Goal: Task Accomplishment & Management: Use online tool/utility

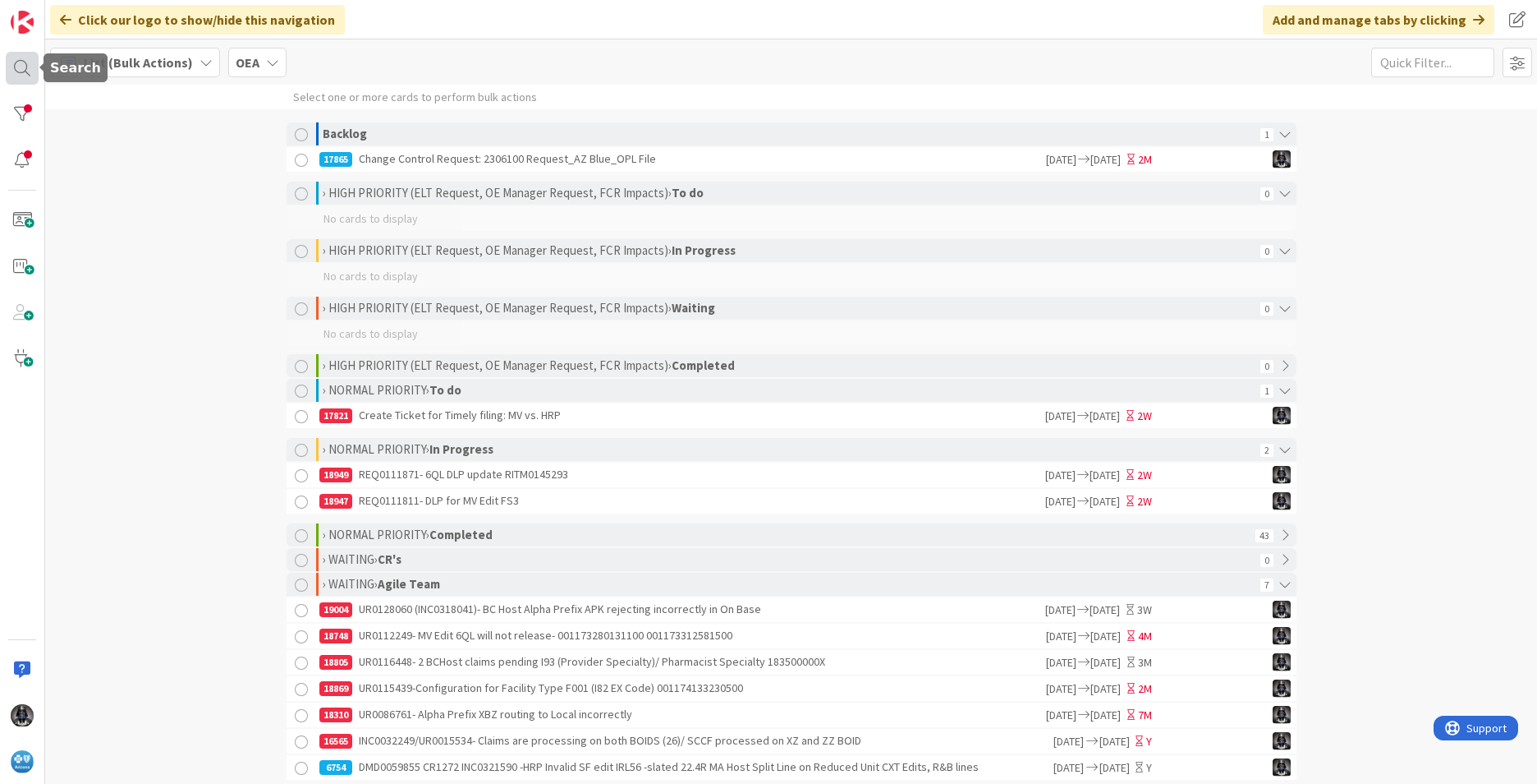
click at [22, 61] on div at bounding box center [22, 68] width 33 height 33
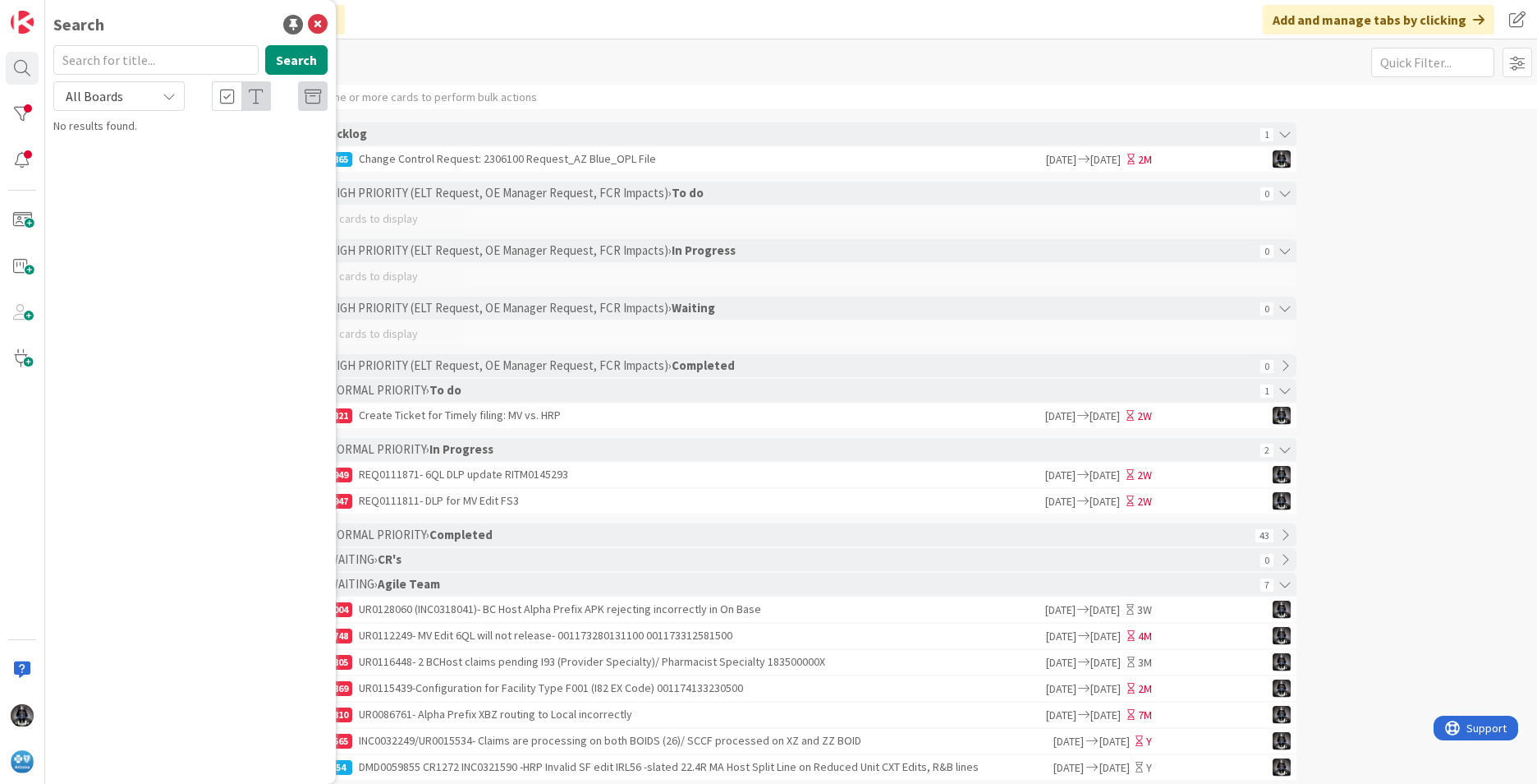
click at [119, 65] on input "text" at bounding box center [155, 60] width 205 height 30
type input "e62"
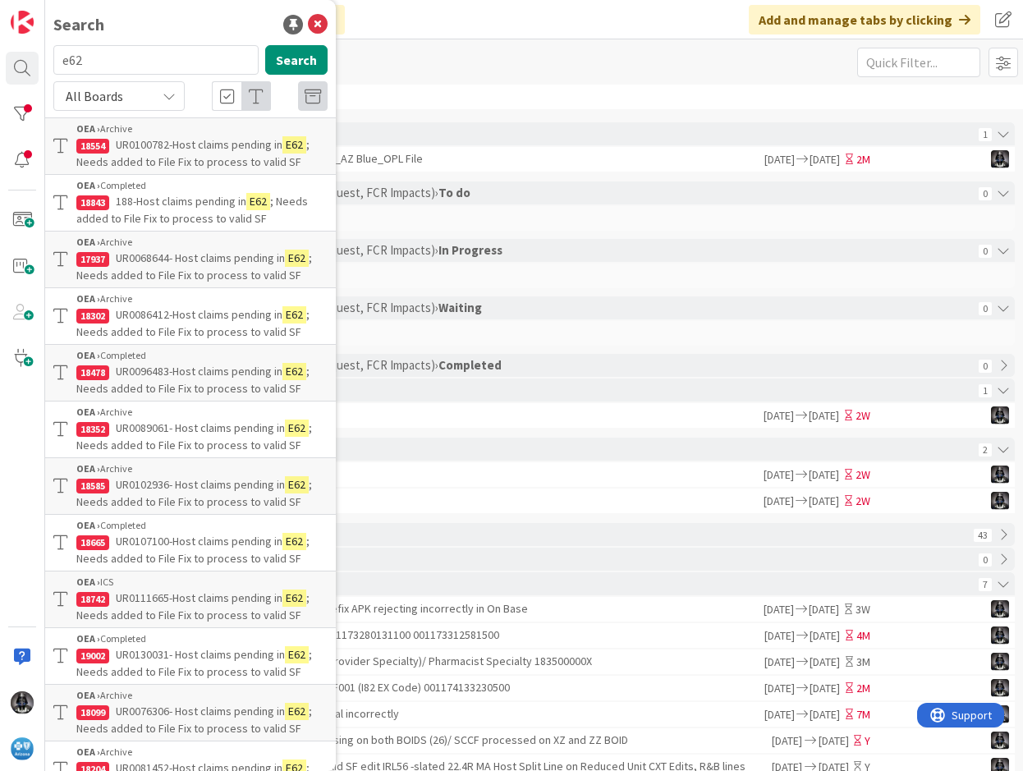
click at [162, 149] on span "UR0100782-Host claims pending in" at bounding box center [199, 144] width 167 height 15
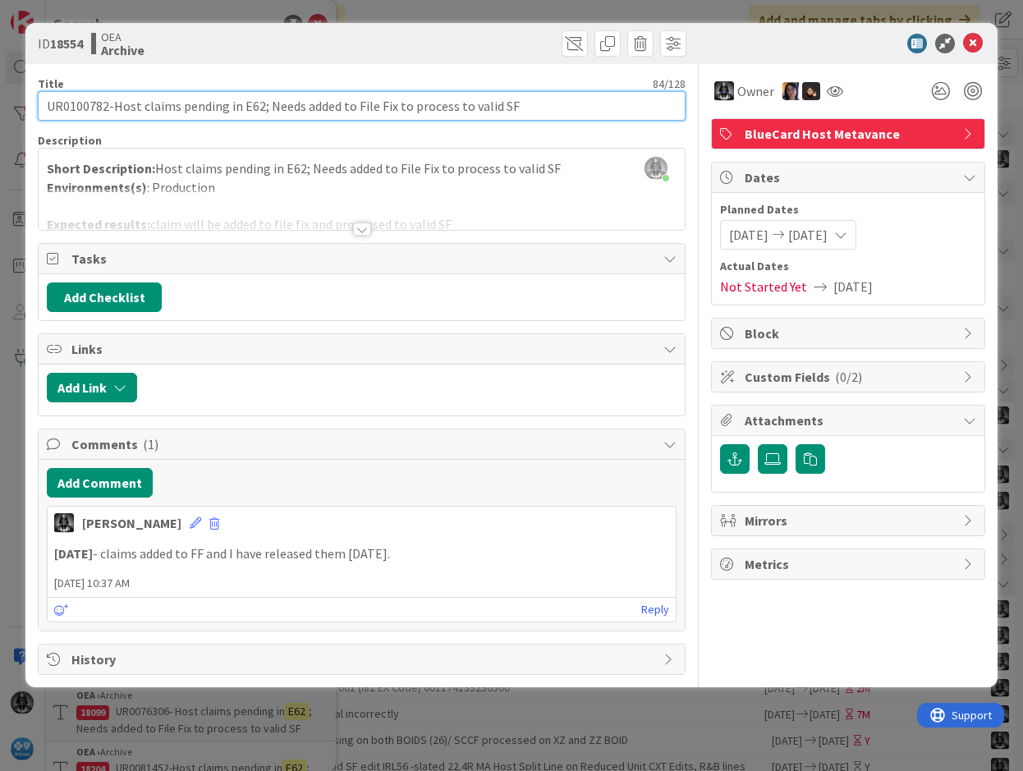
drag, startPoint x: 115, startPoint y: 105, endPoint x: 533, endPoint y: 139, distance: 419.4
click at [533, 139] on div "Title 84 / 128 UR0100782-Host claims pending in E62; Needs added to File Fix to…" at bounding box center [362, 369] width 648 height 611
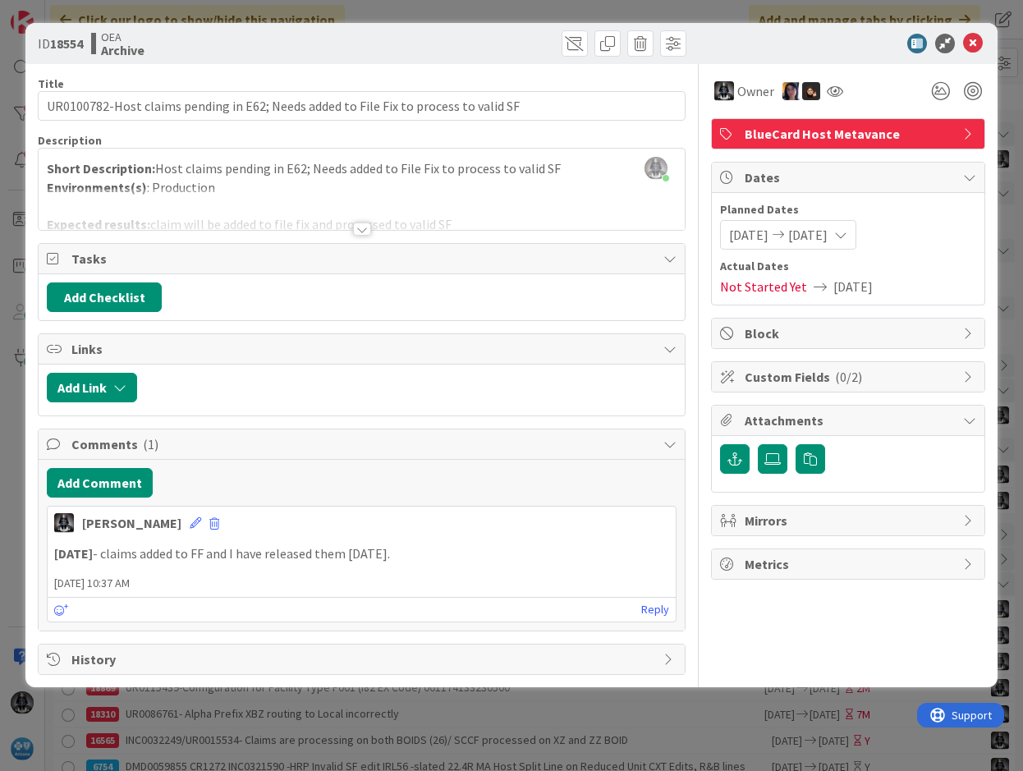
click at [363, 229] on div at bounding box center [362, 229] width 18 height 13
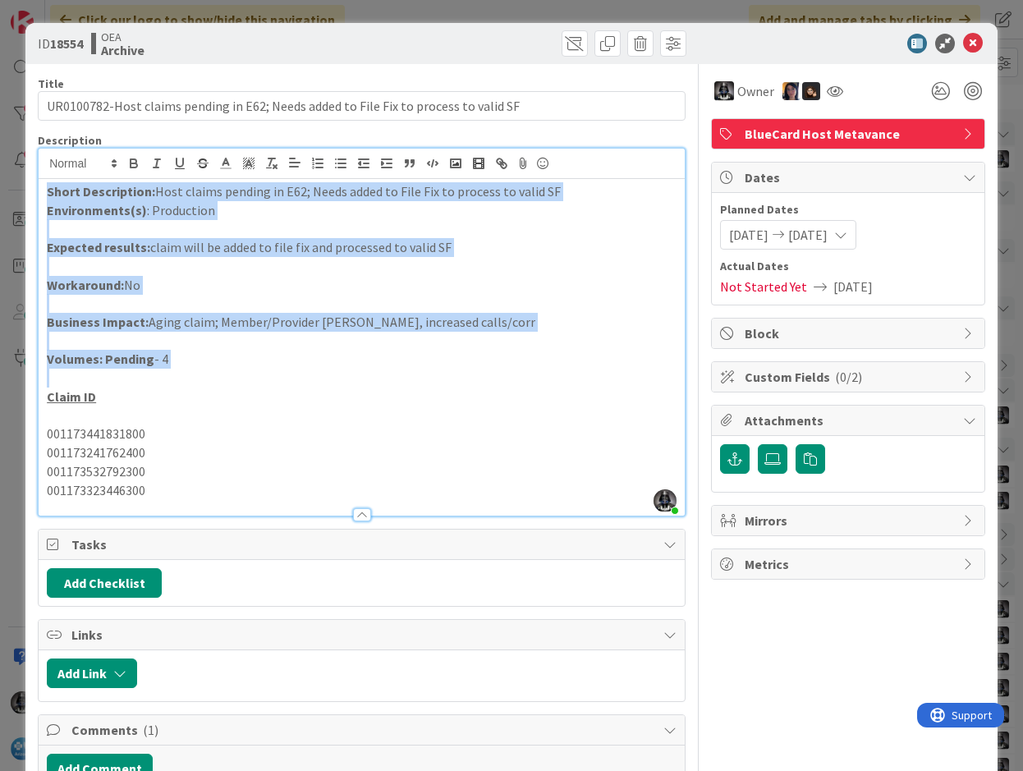
drag, startPoint x: 47, startPoint y: 187, endPoint x: 225, endPoint y: 369, distance: 254.4
click at [225, 369] on div "Short Description: Host claims pending in E62; Needs added to File Fix to proce…" at bounding box center [362, 347] width 646 height 337
copy div "Short Description: Host claims pending in E62; Needs added to File Fix to proce…"
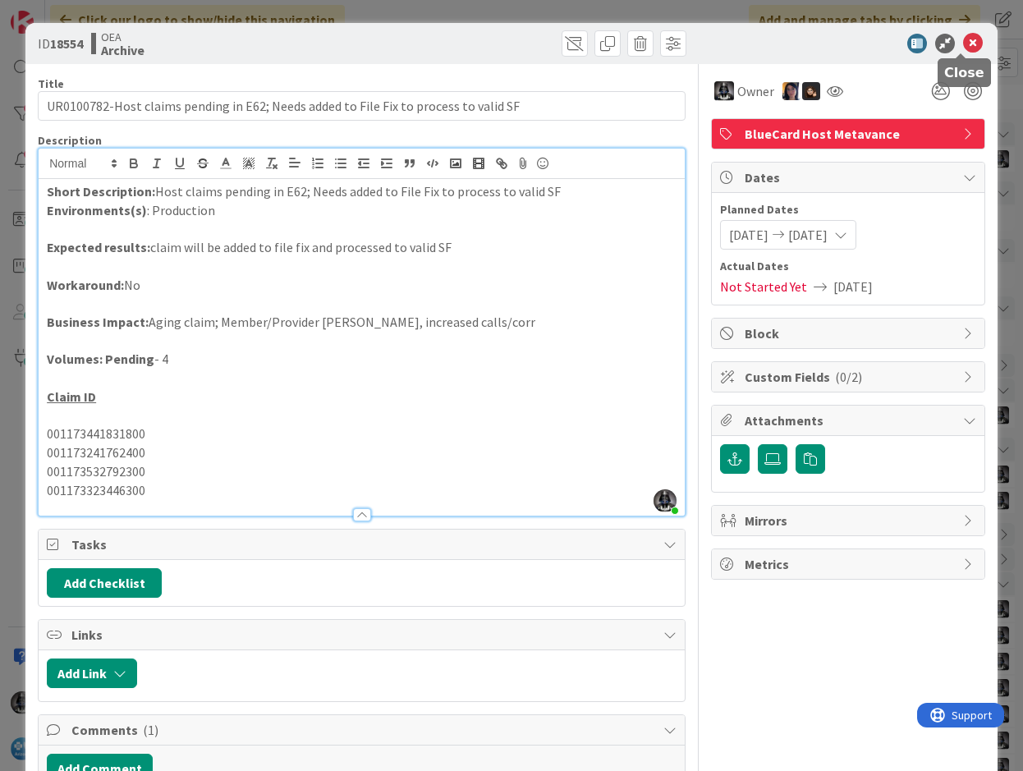
click at [963, 39] on icon at bounding box center [973, 44] width 20 height 20
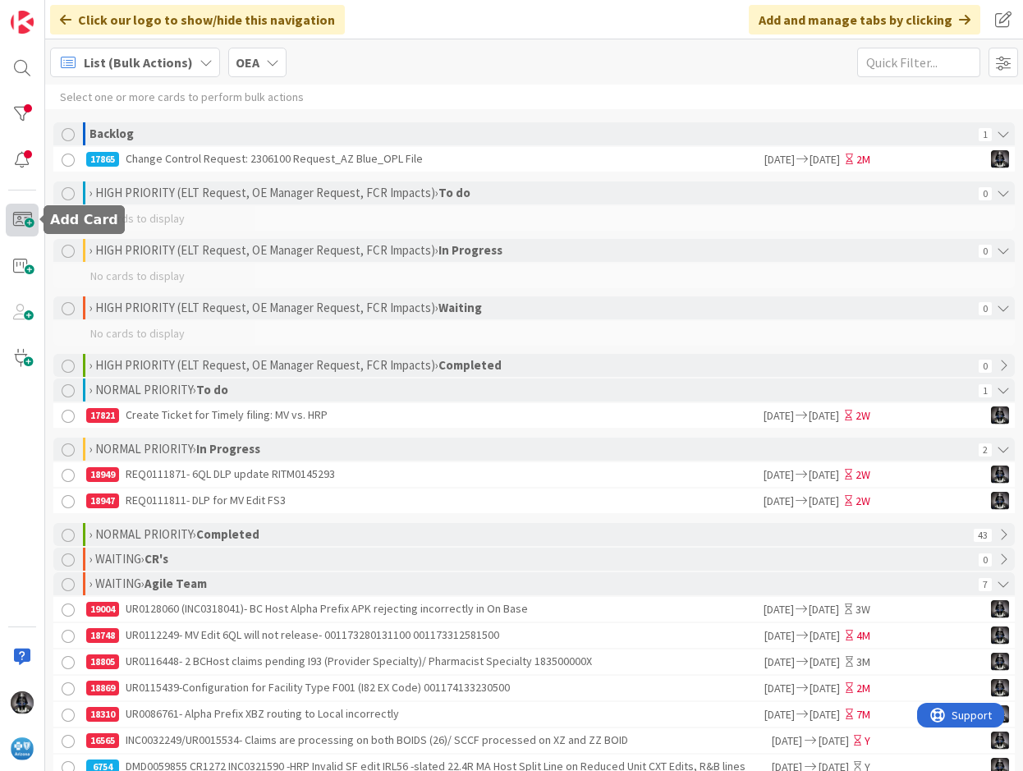
click at [23, 219] on span at bounding box center [22, 220] width 33 height 33
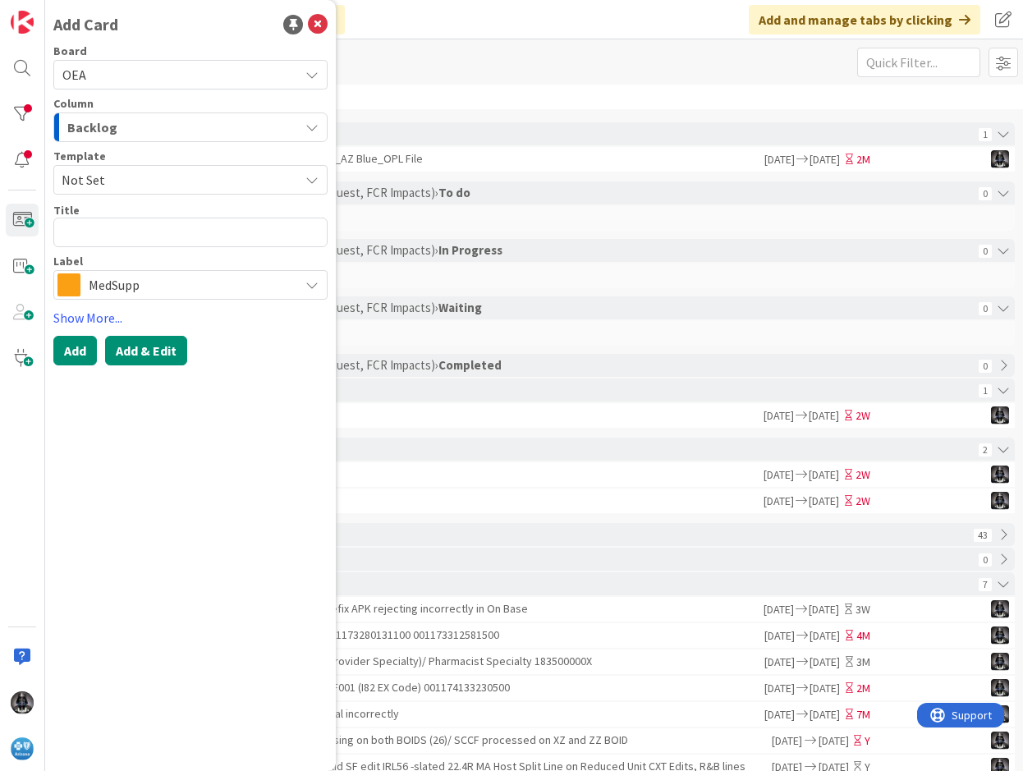
click at [128, 349] on button "Add & Edit" at bounding box center [146, 351] width 82 height 30
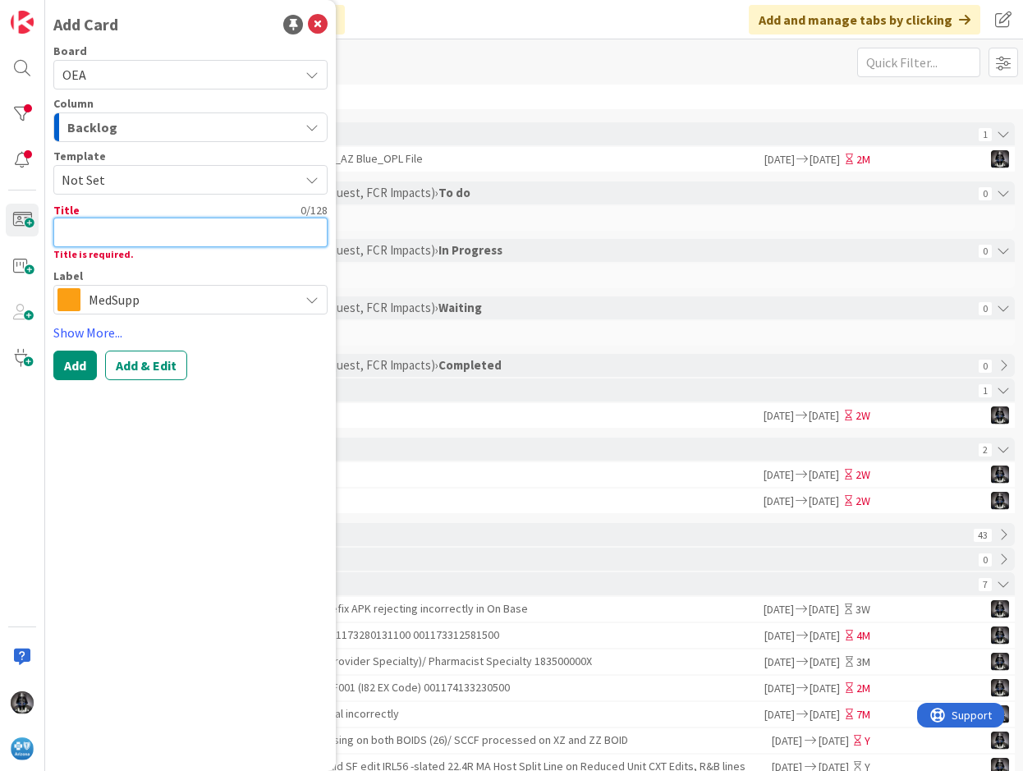
click at [88, 234] on textarea at bounding box center [190, 233] width 274 height 30
type textarea "x"
type textarea "I"
type textarea "x"
type textarea "IN"
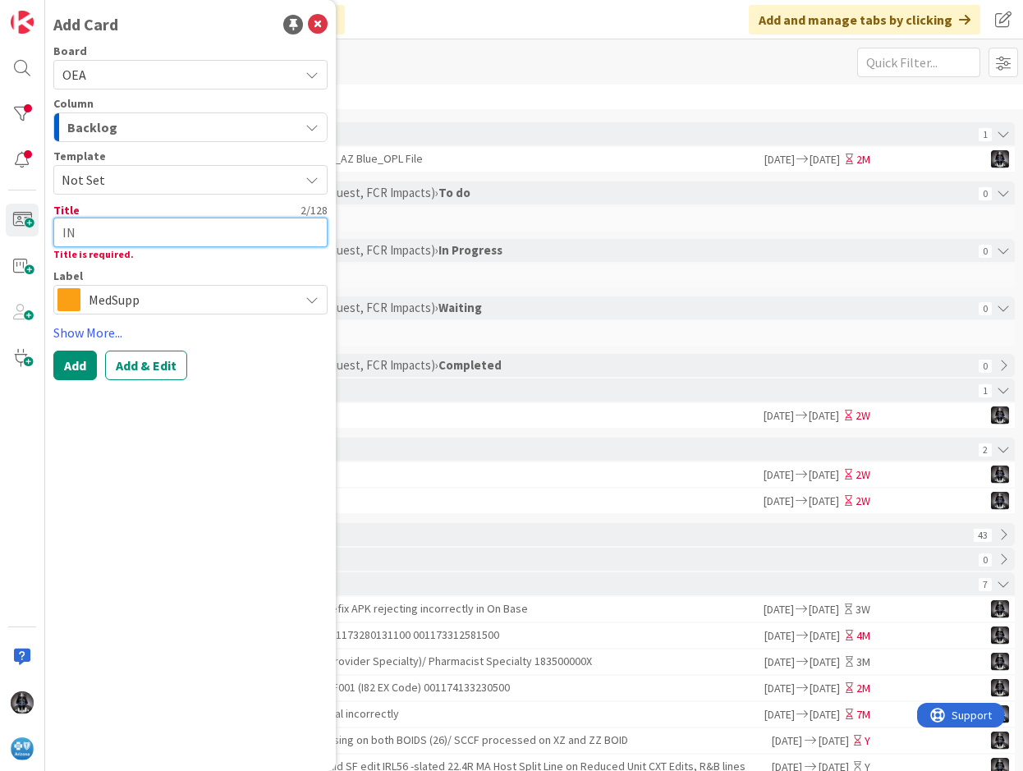
type textarea "x"
type textarea "INC"
type textarea "x"
type textarea "INC0"
type textarea "x"
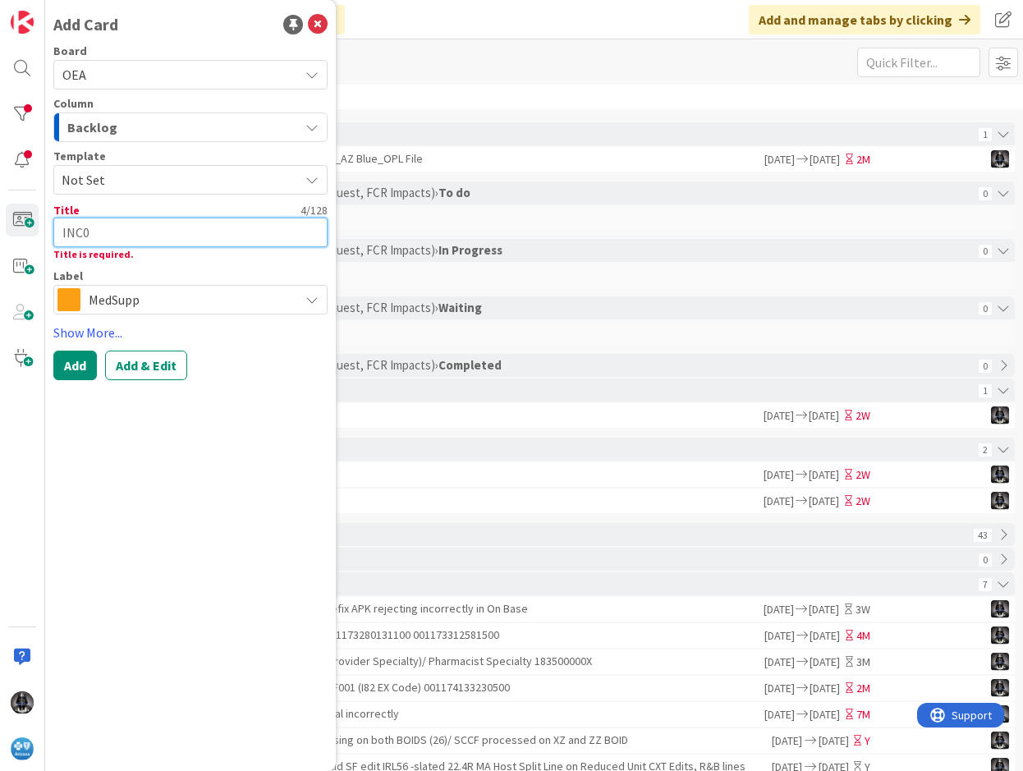
type textarea "INC03"
type textarea "x"
type textarea "INC034"
type textarea "x"
type textarea "INC0341"
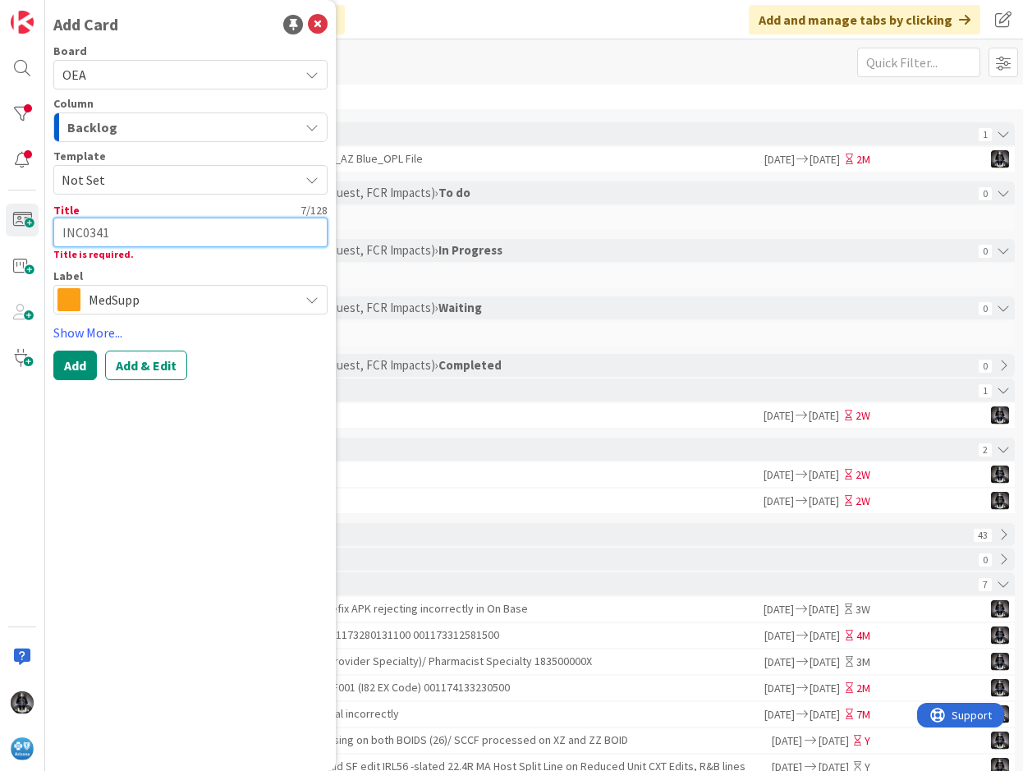
type textarea "x"
type textarea "INC03413"
type textarea "x"
type textarea "INC034131"
type textarea "x"
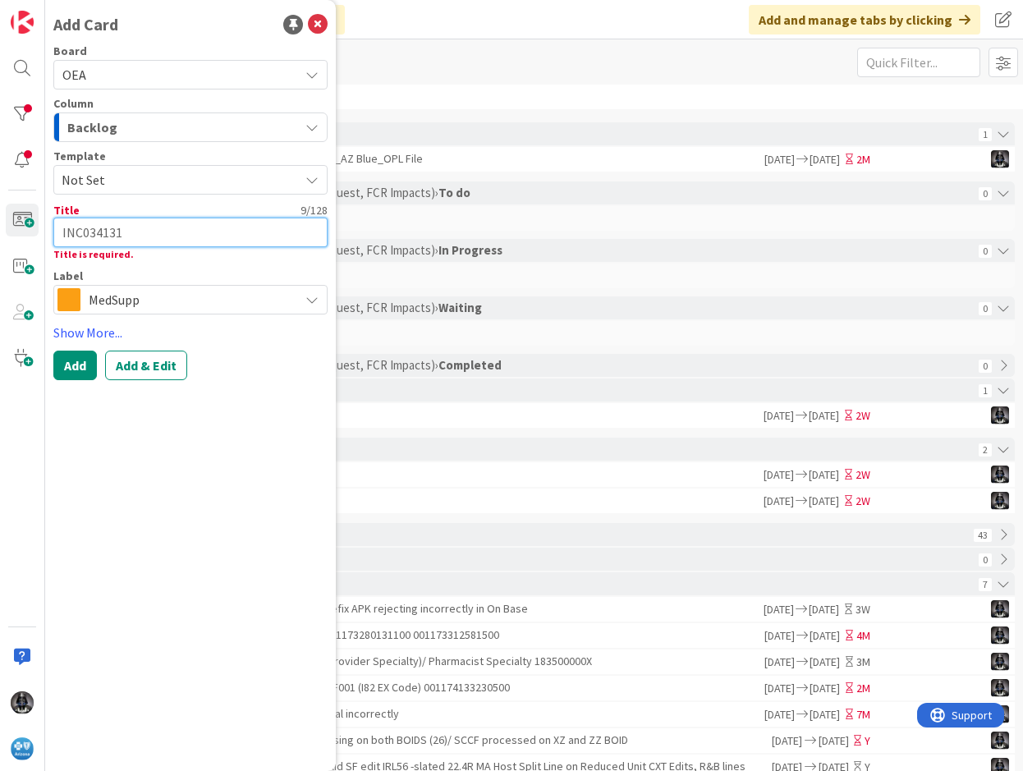
type textarea "INC0341312"
type textarea "x"
type textarea "INC0341312-"
type textarea "x"
type textarea "INC0341312-"
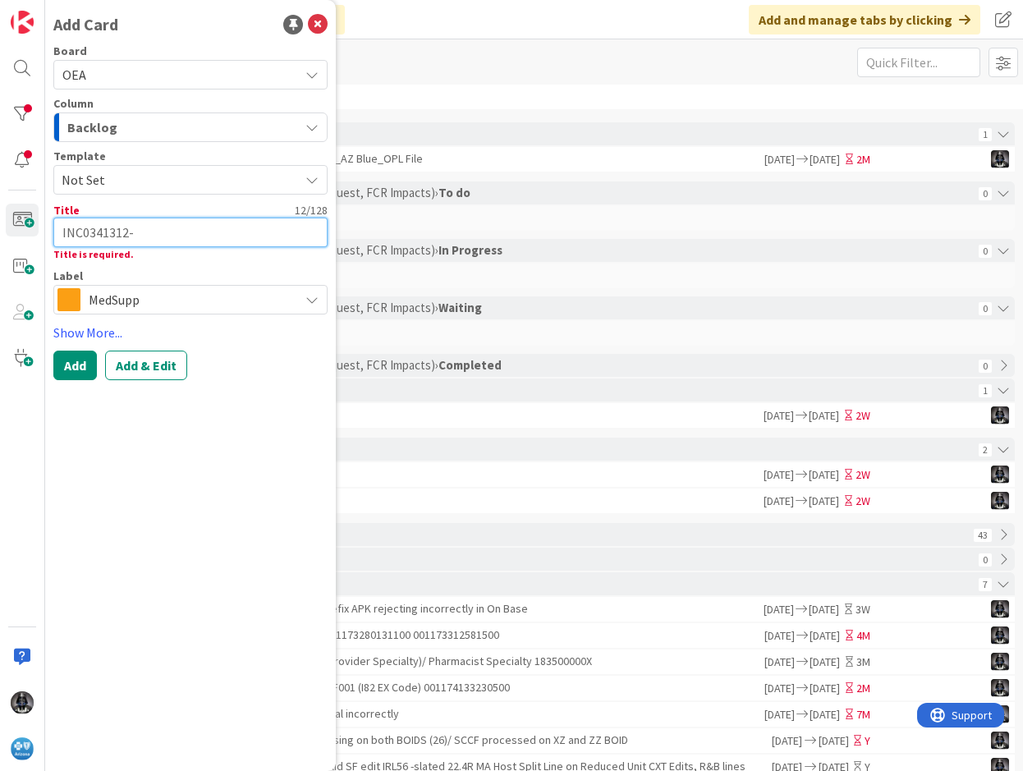
click at [171, 231] on textarea "INC0341312-" at bounding box center [190, 233] width 274 height 30
paste textarea "Host claims pending in E62; Needs added to File Fix to process to valid SF"
type textarea "x"
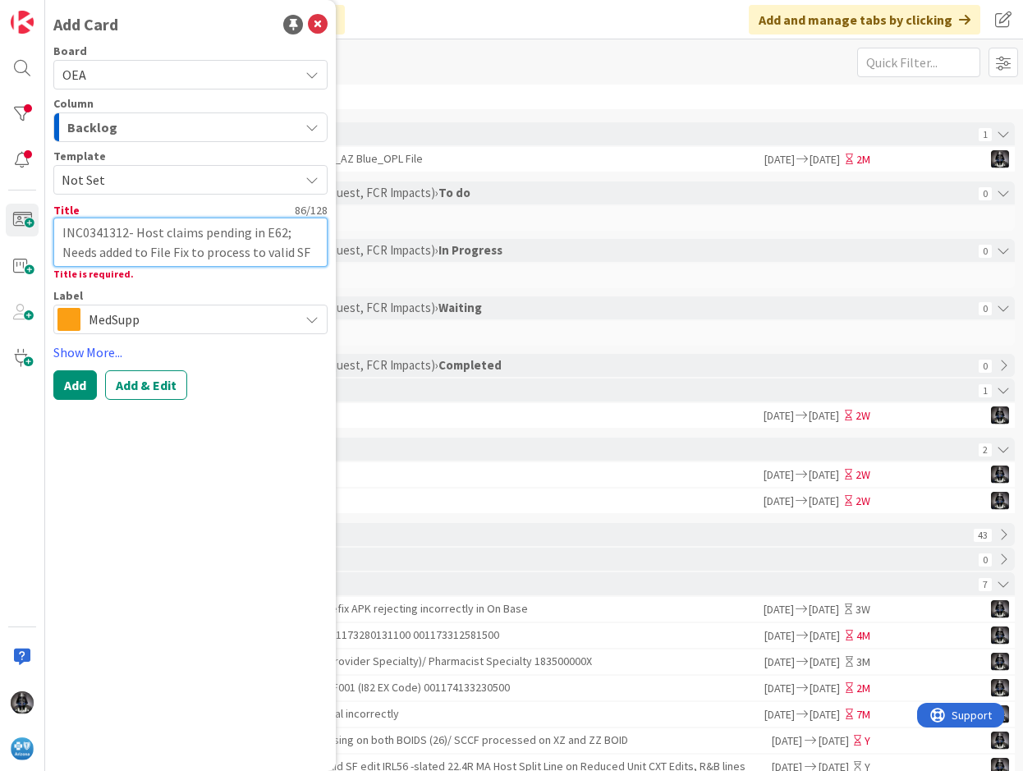
type textarea "INC0341312- Host claims pending in E62; Needs added to File Fix to process to v…"
click at [318, 125] on icon "button" at bounding box center [312, 127] width 13 height 13
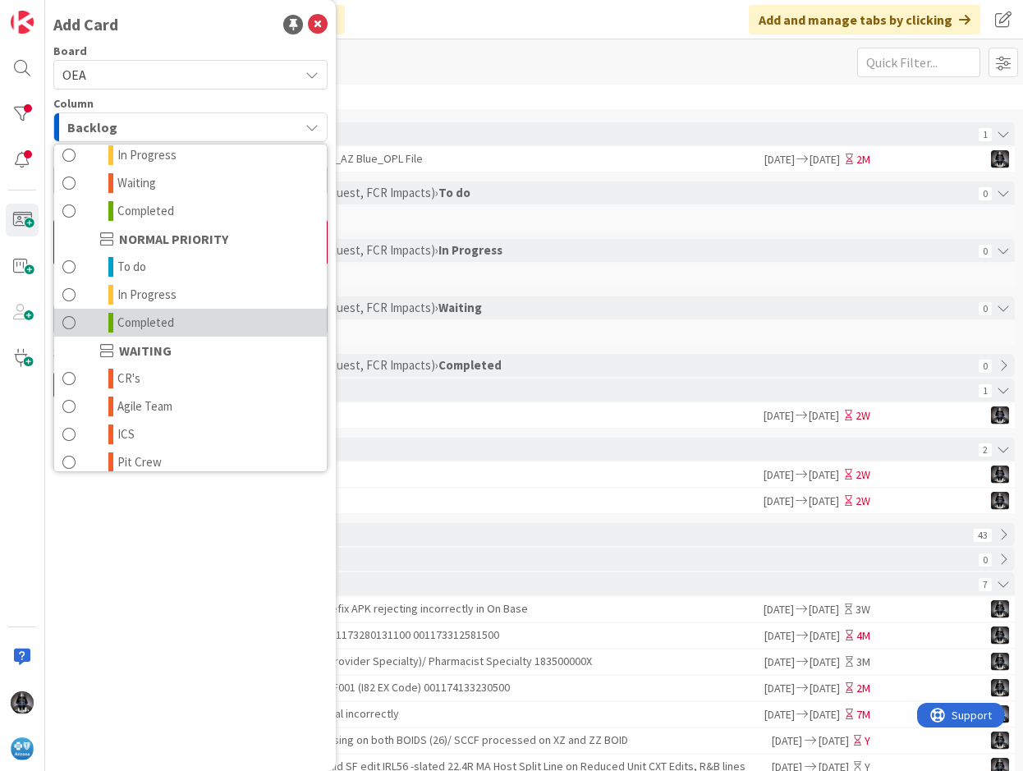
scroll to position [161, 0]
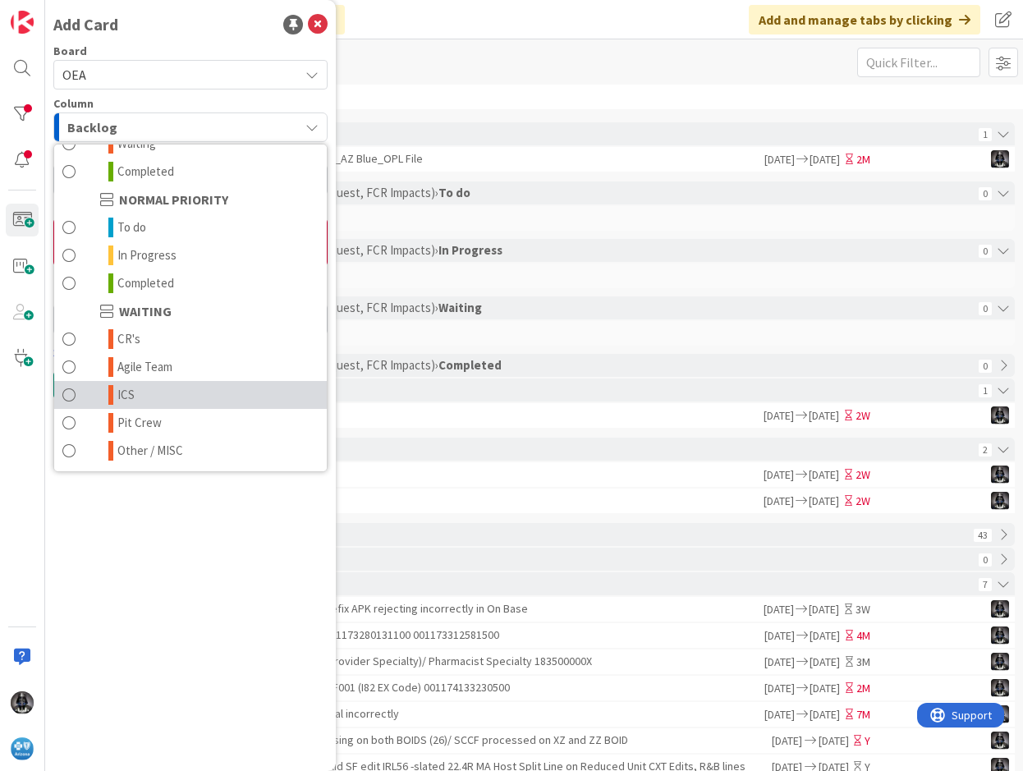
click at [142, 393] on link "ICS" at bounding box center [190, 395] width 273 height 28
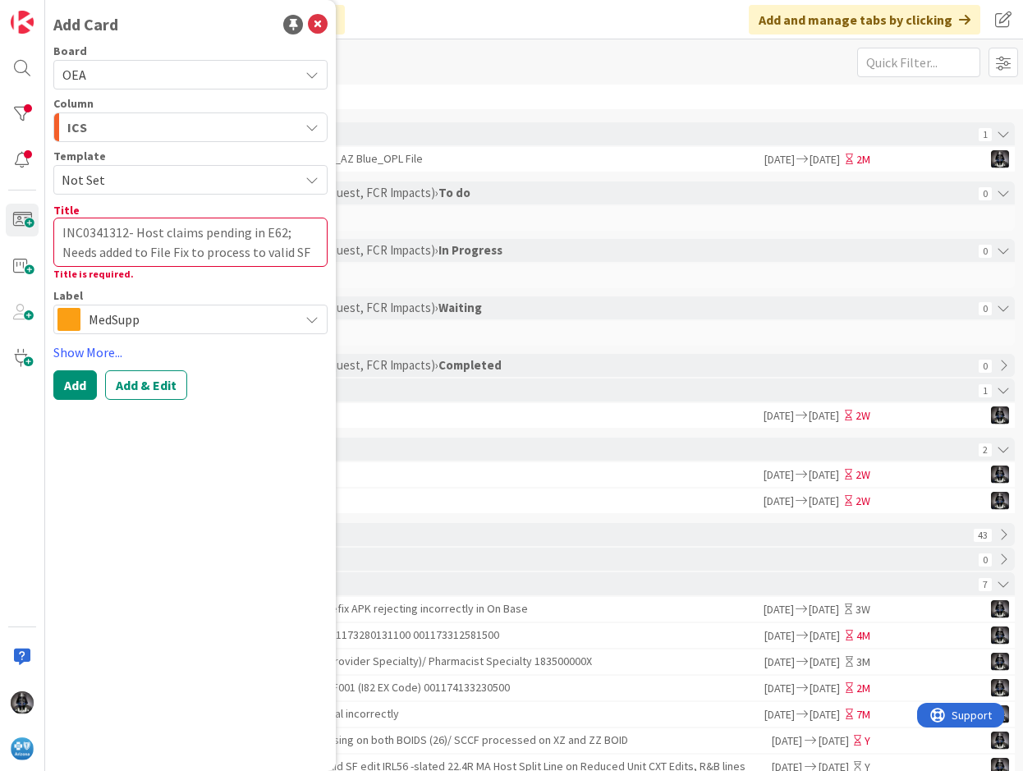
click at [307, 315] on icon at bounding box center [312, 319] width 13 height 13
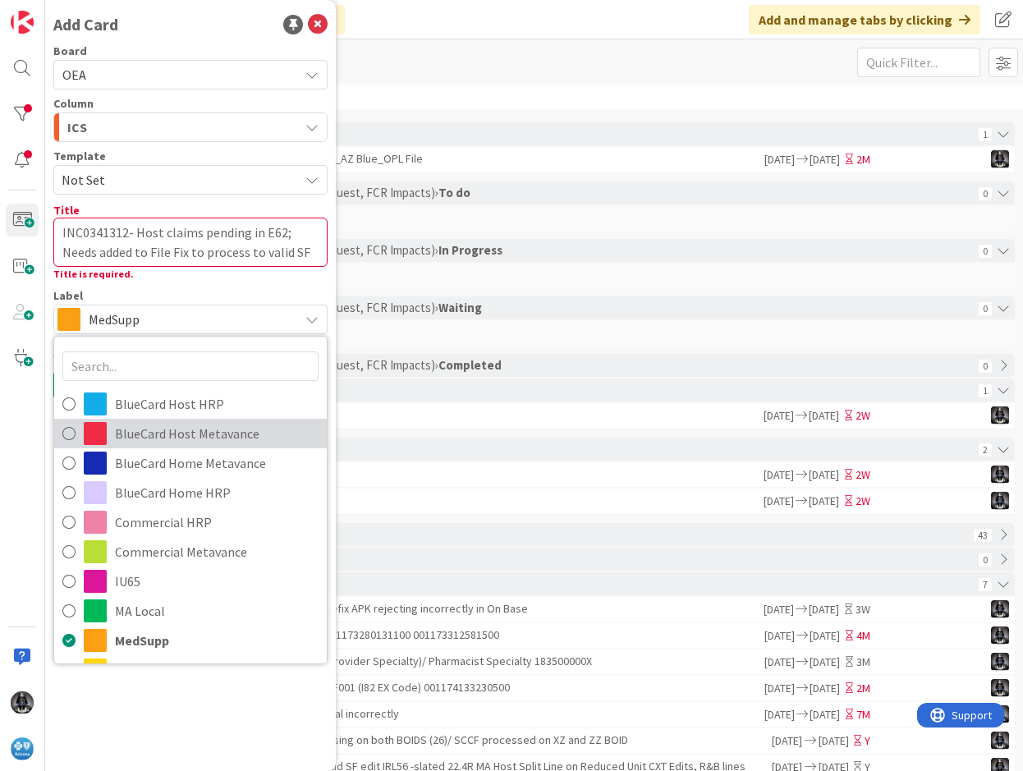
click at [175, 434] on span "BlueCard Host Metavance" at bounding box center [217, 433] width 204 height 25
type textarea "x"
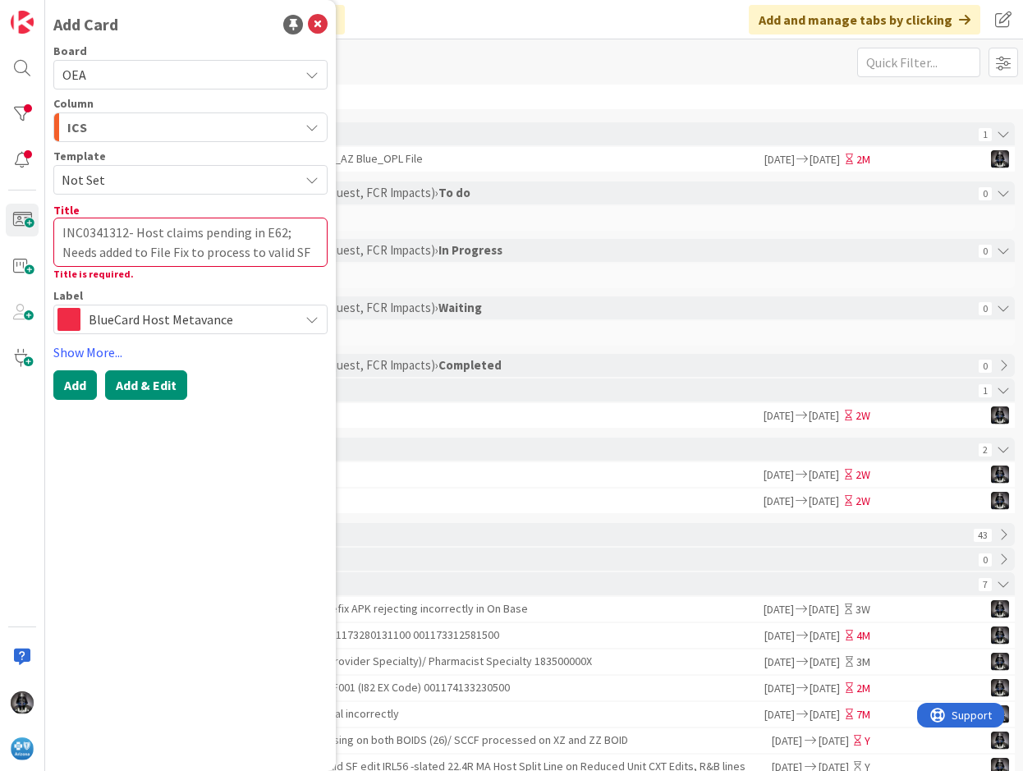
click at [160, 388] on button "Add & Edit" at bounding box center [146, 385] width 82 height 30
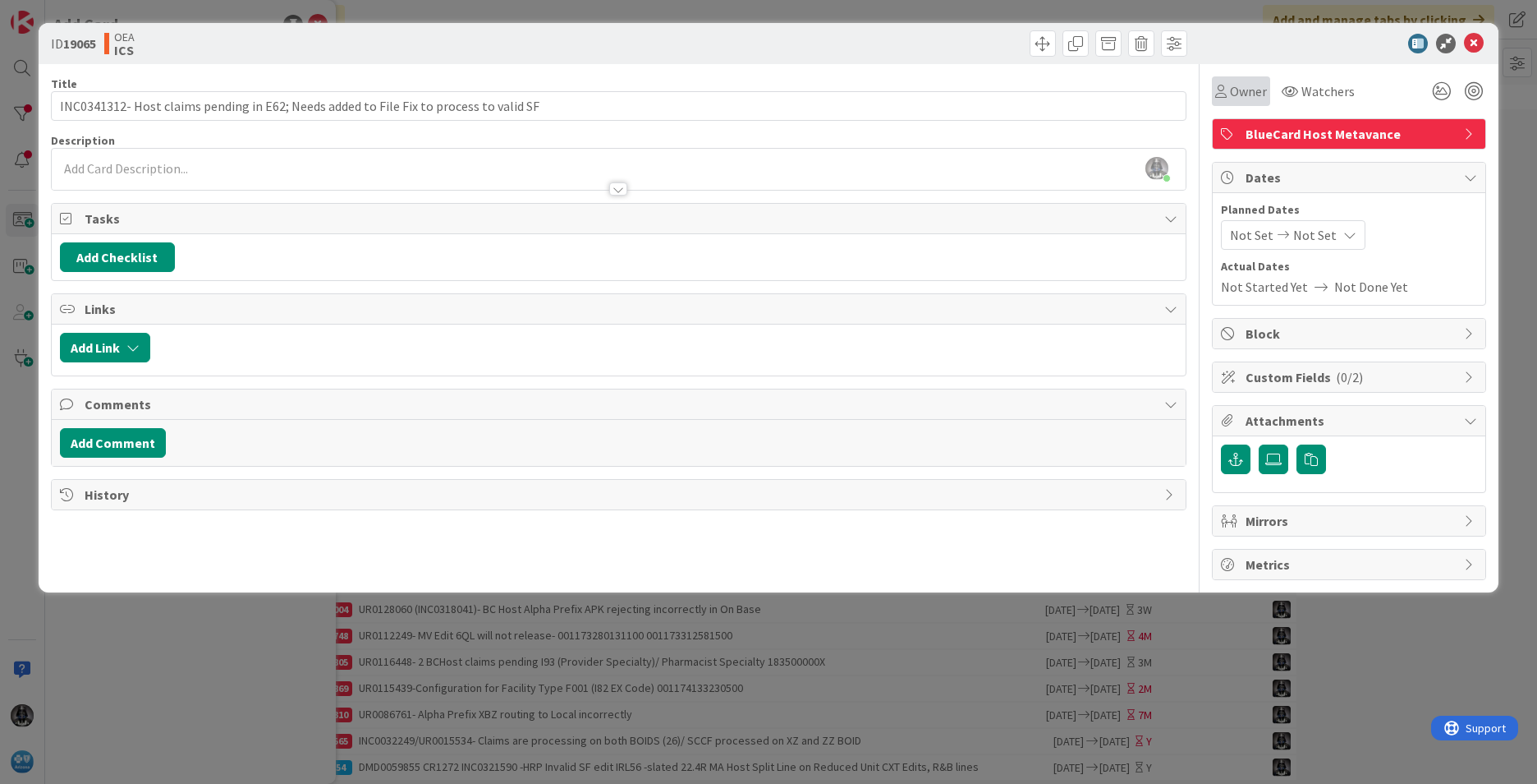
click at [1231, 89] on span "Owner" at bounding box center [1248, 91] width 37 height 20
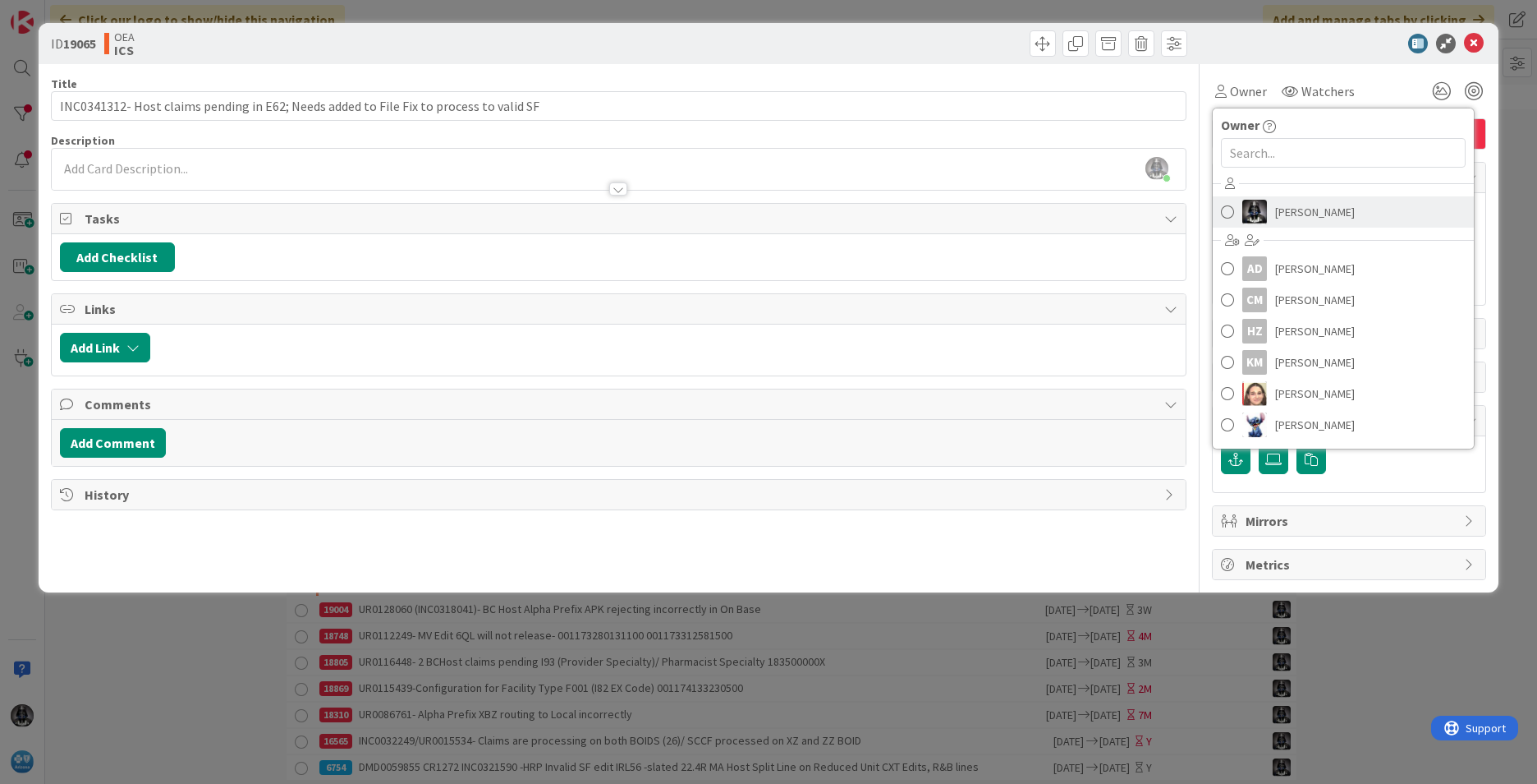
click at [1265, 208] on img at bounding box center [1255, 212] width 25 height 25
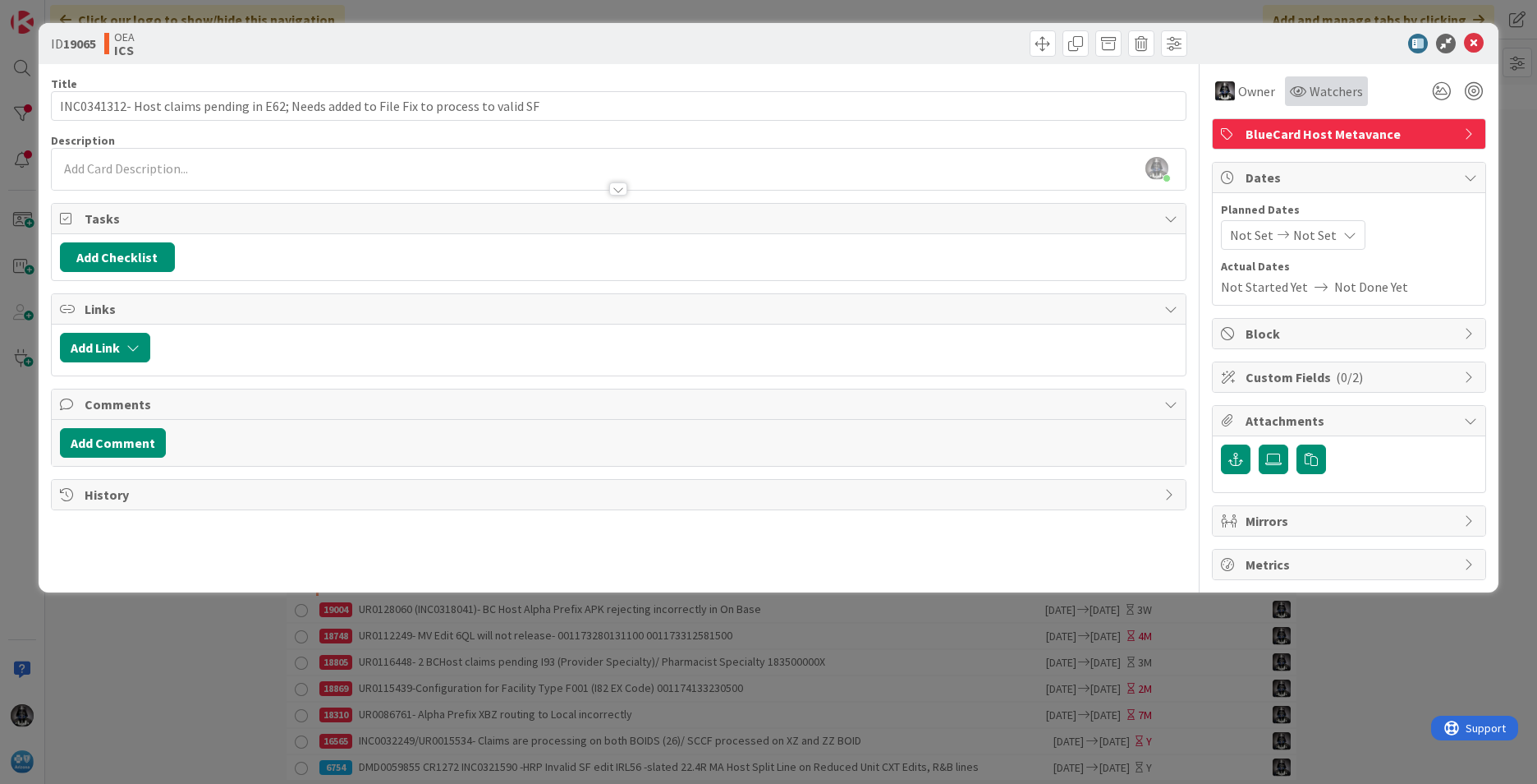
click at [1320, 88] on span "Watchers" at bounding box center [1336, 91] width 53 height 20
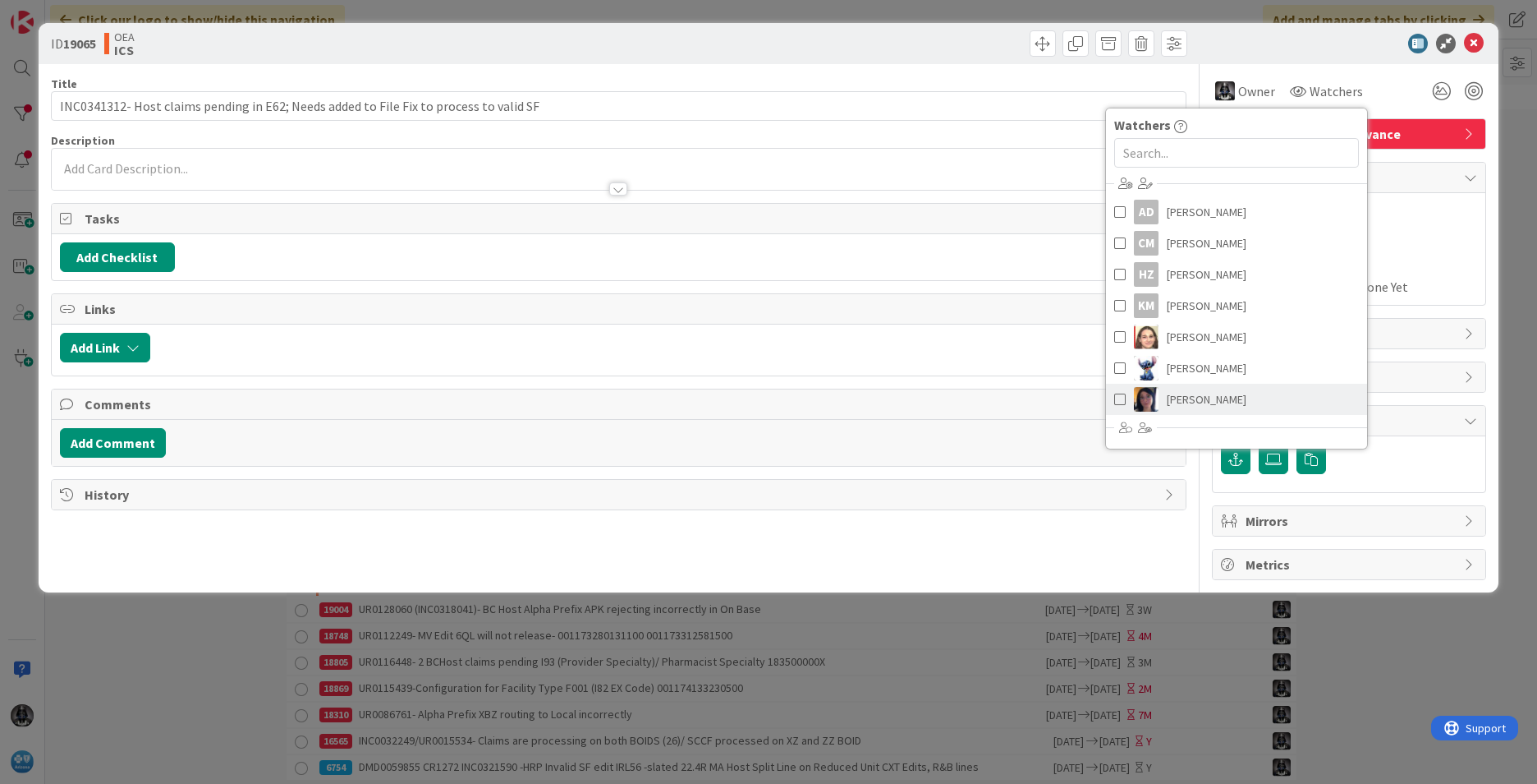
click at [1197, 400] on span "[PERSON_NAME]" at bounding box center [1207, 399] width 80 height 25
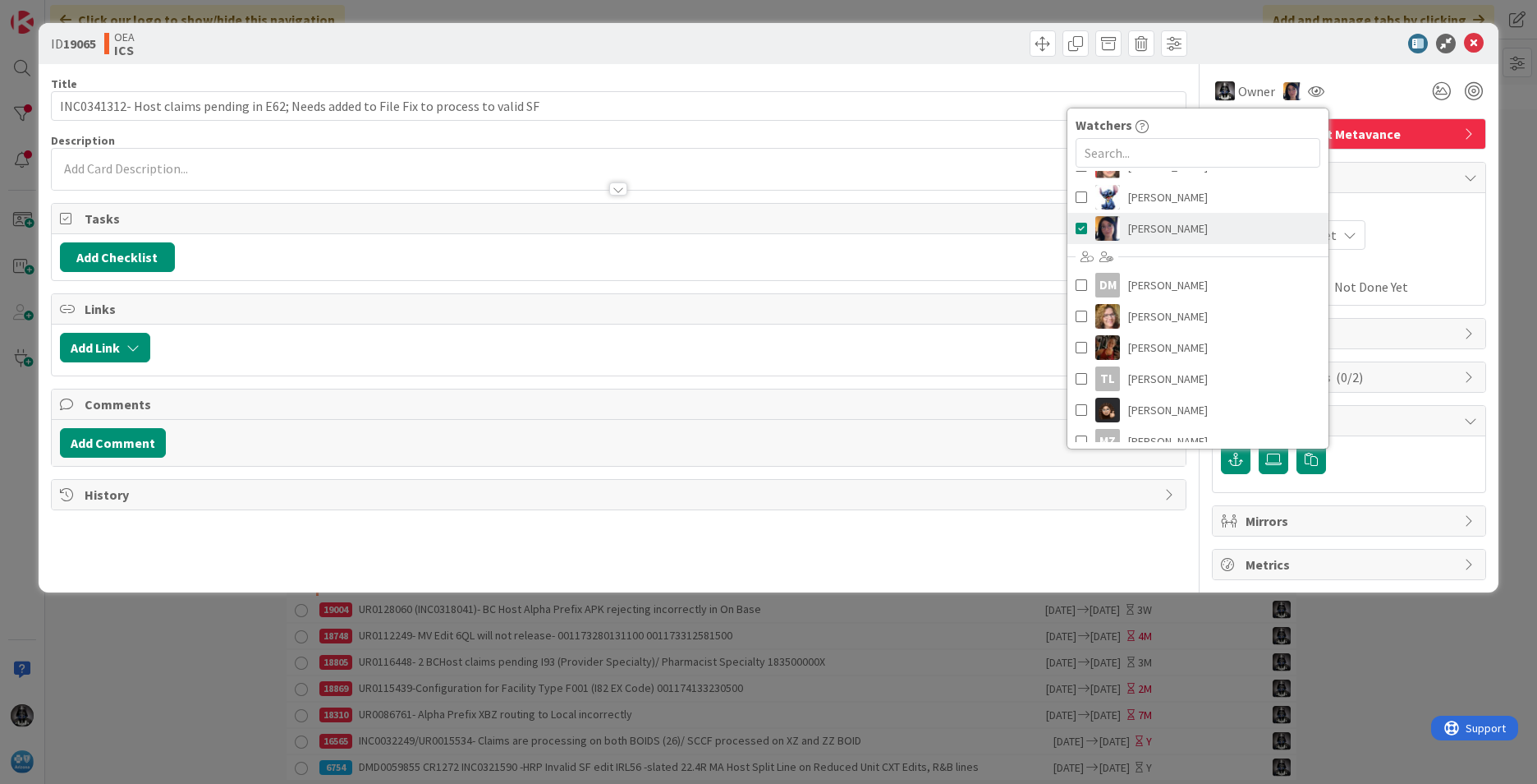
scroll to position [186, 0]
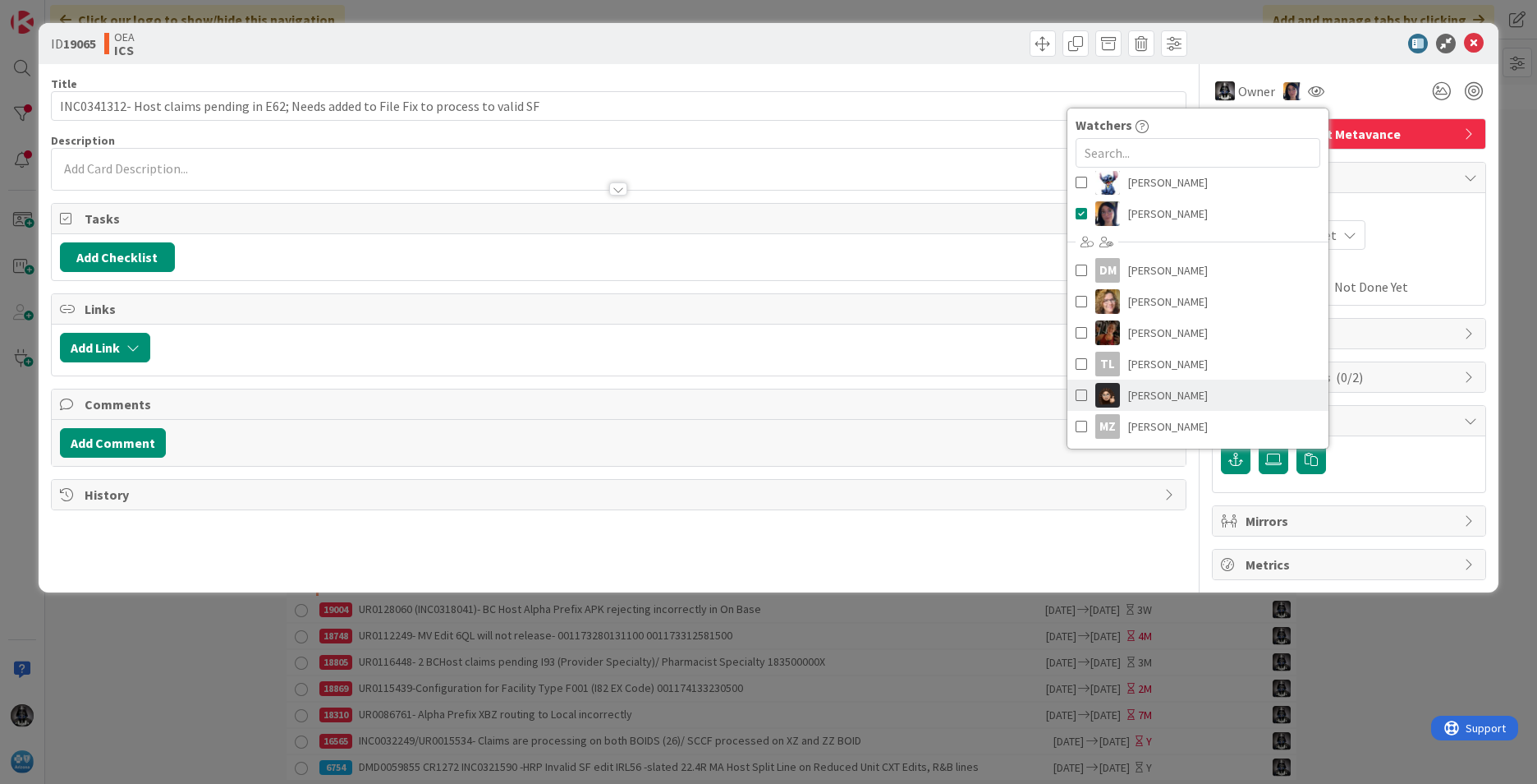
click at [1152, 393] on span "[PERSON_NAME]" at bounding box center [1168, 395] width 80 height 25
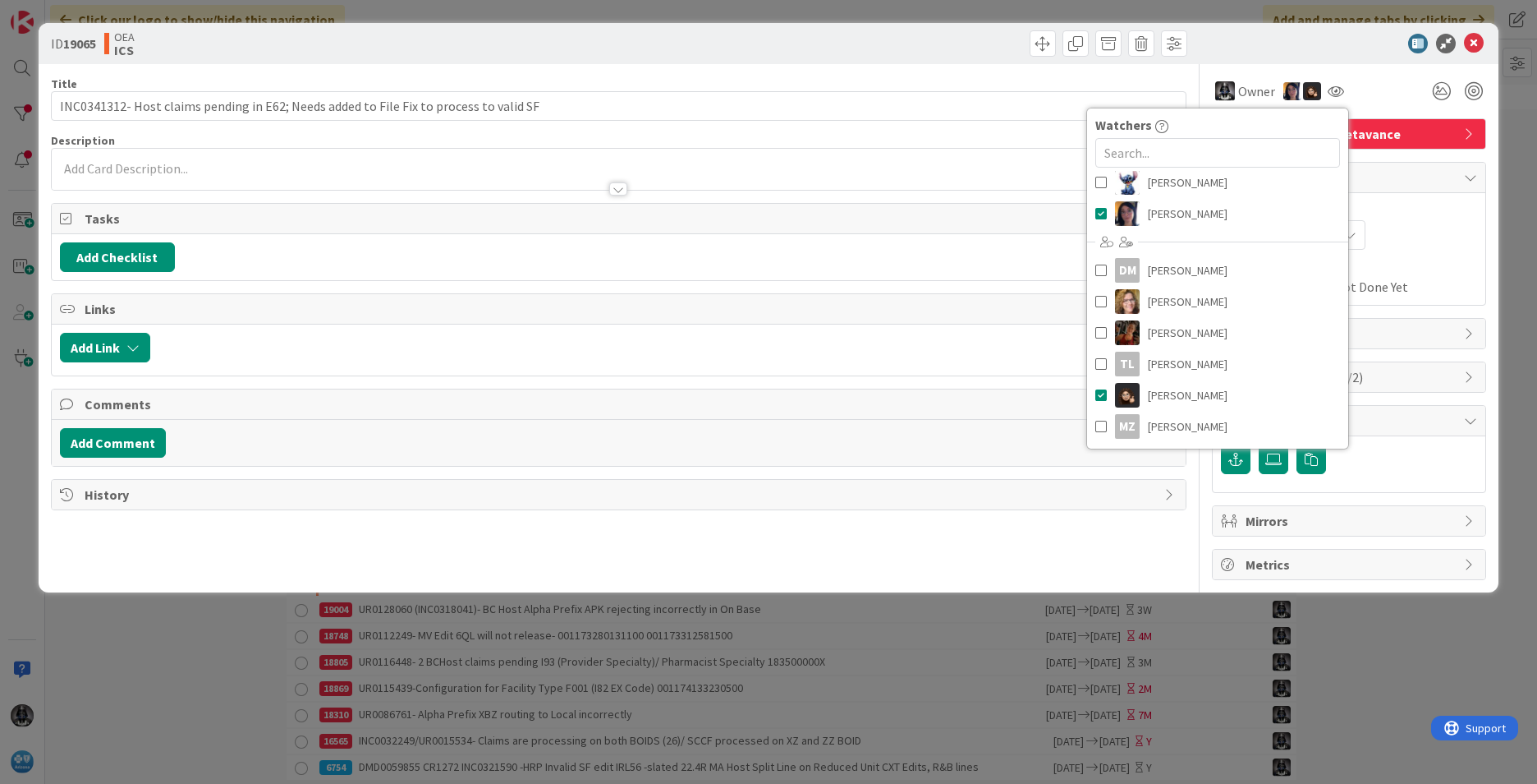
click at [1421, 234] on div "Not Set Not Set" at bounding box center [1349, 235] width 256 height 30
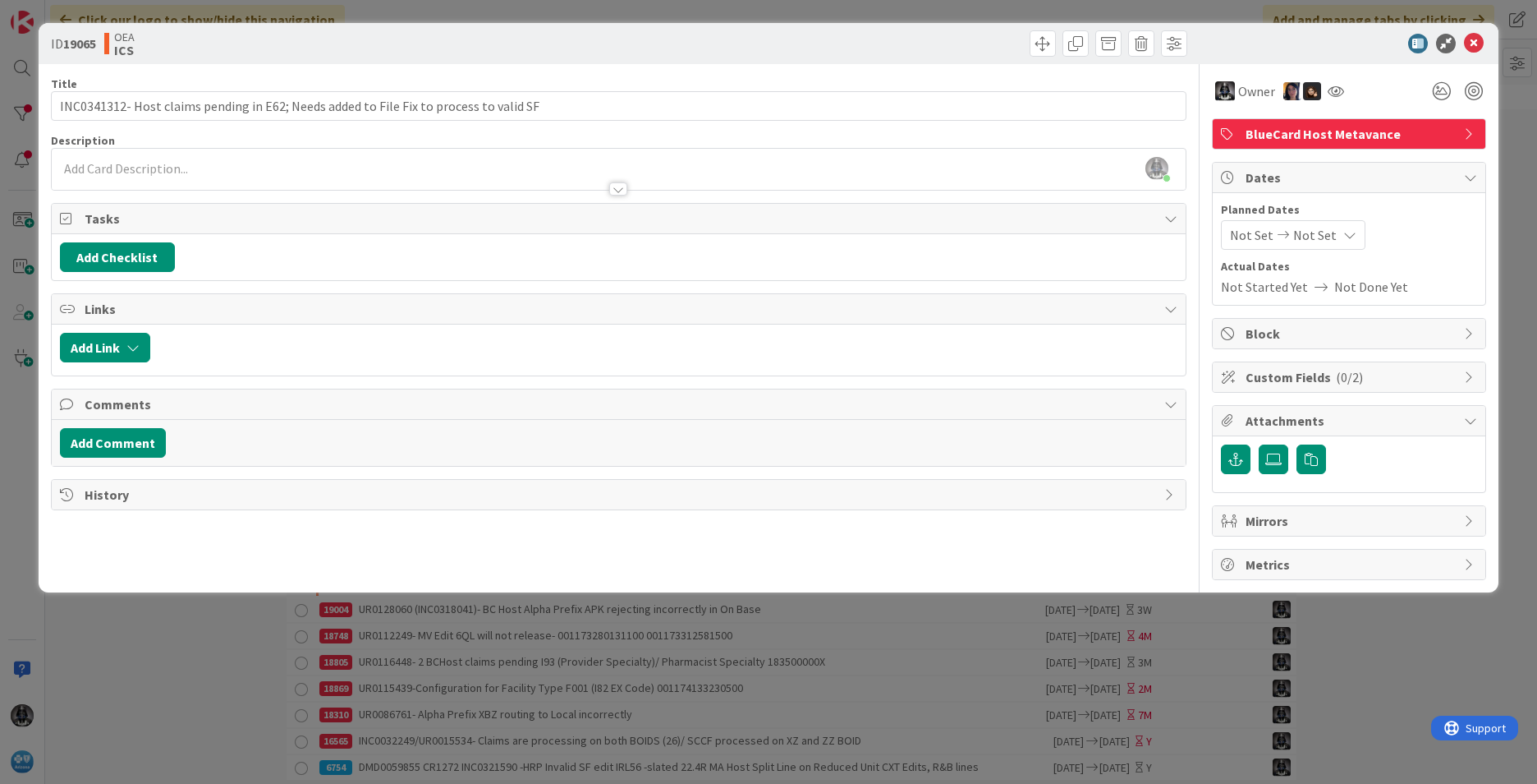
drag, startPoint x: 1276, startPoint y: 232, endPoint x: 1268, endPoint y: 241, distance: 12.2
click at [1275, 232] on icon at bounding box center [1284, 234] width 20 height 11
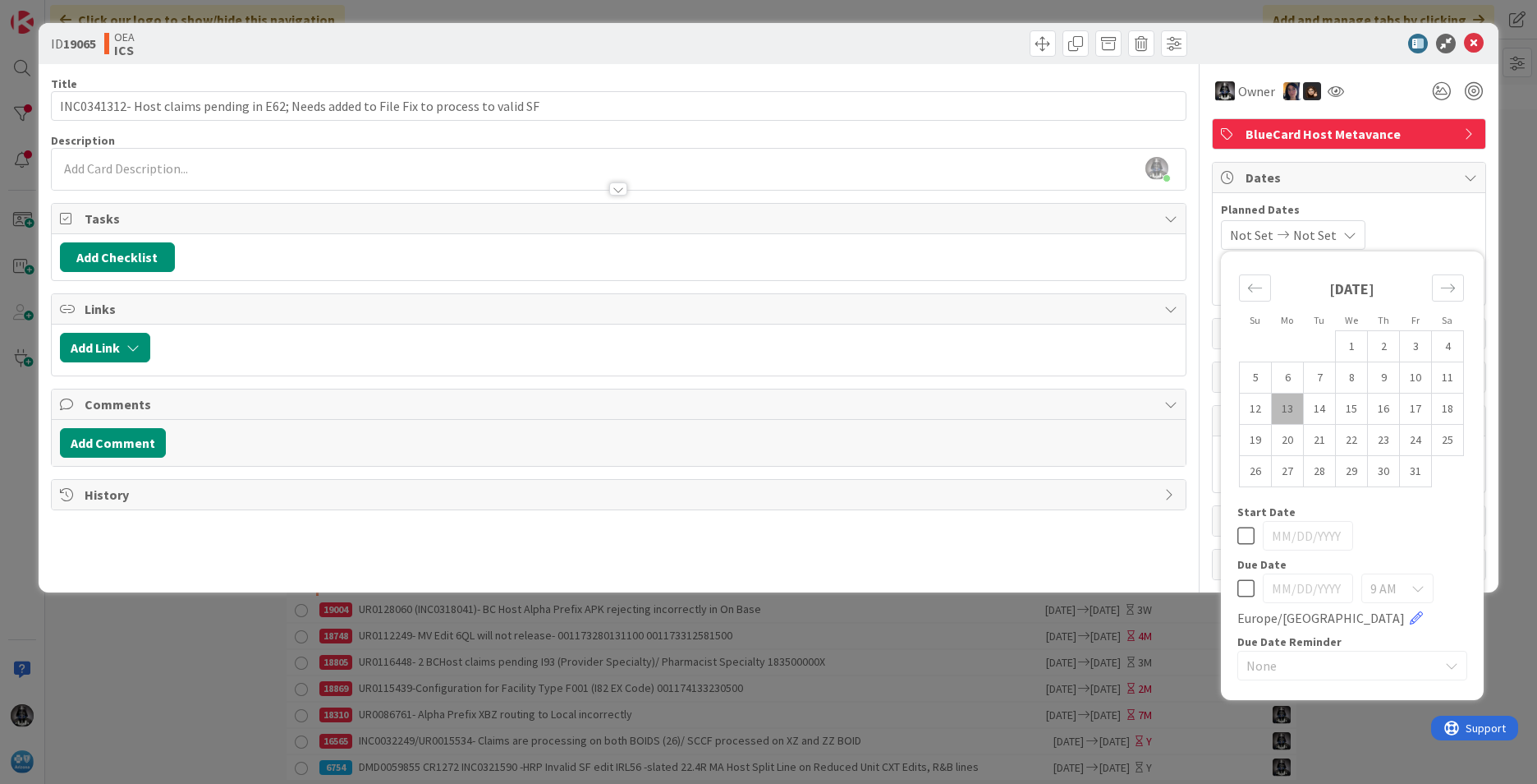
click at [1286, 410] on td "13" at bounding box center [1288, 408] width 32 height 31
type input "[DATE]"
click at [1416, 402] on td "17" at bounding box center [1416, 408] width 32 height 31
type input "[DATE]"
click at [119, 167] on div "[PERSON_NAME] just joined" at bounding box center [619, 169] width 1134 height 41
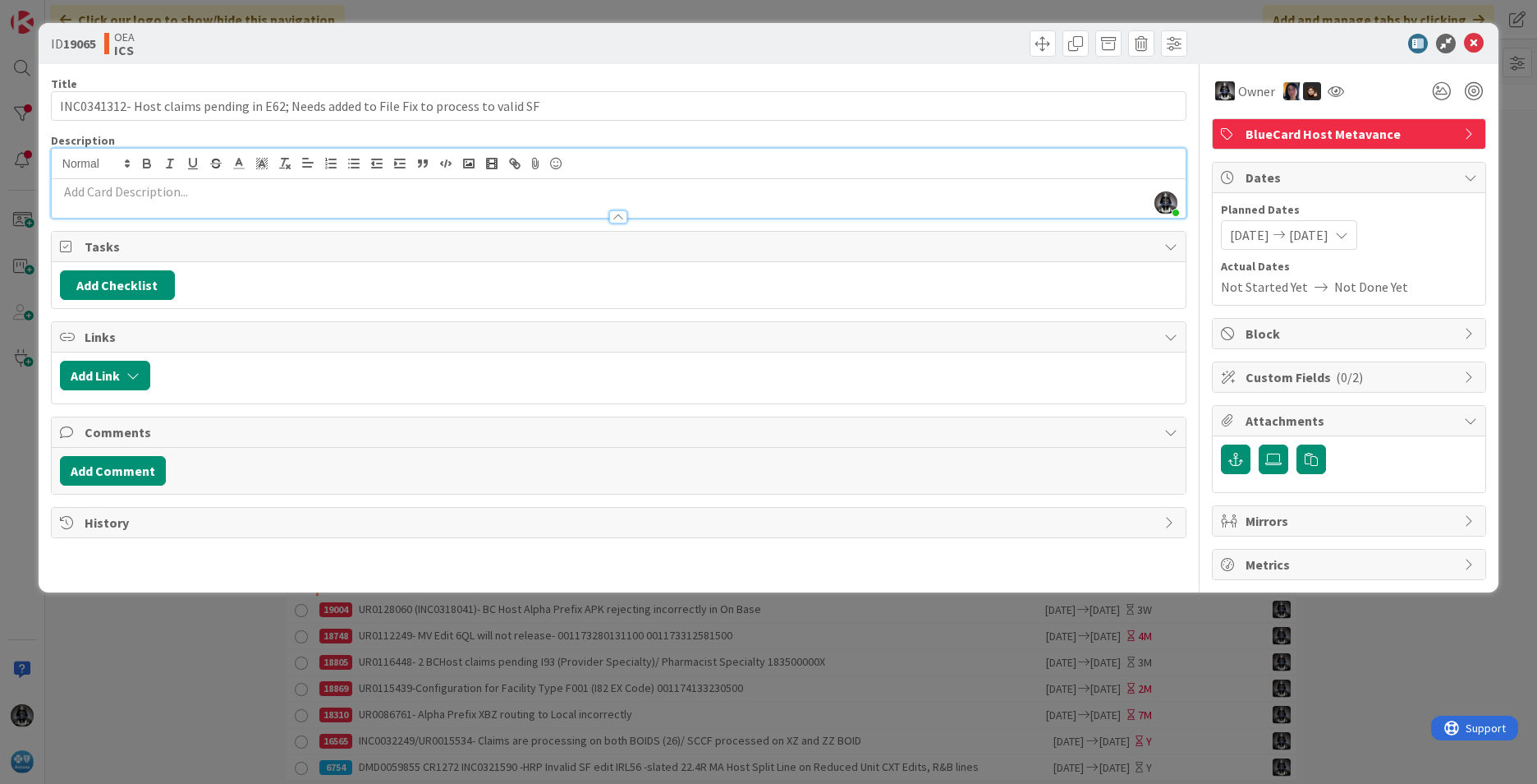
click at [72, 190] on p at bounding box center [619, 191] width 1118 height 19
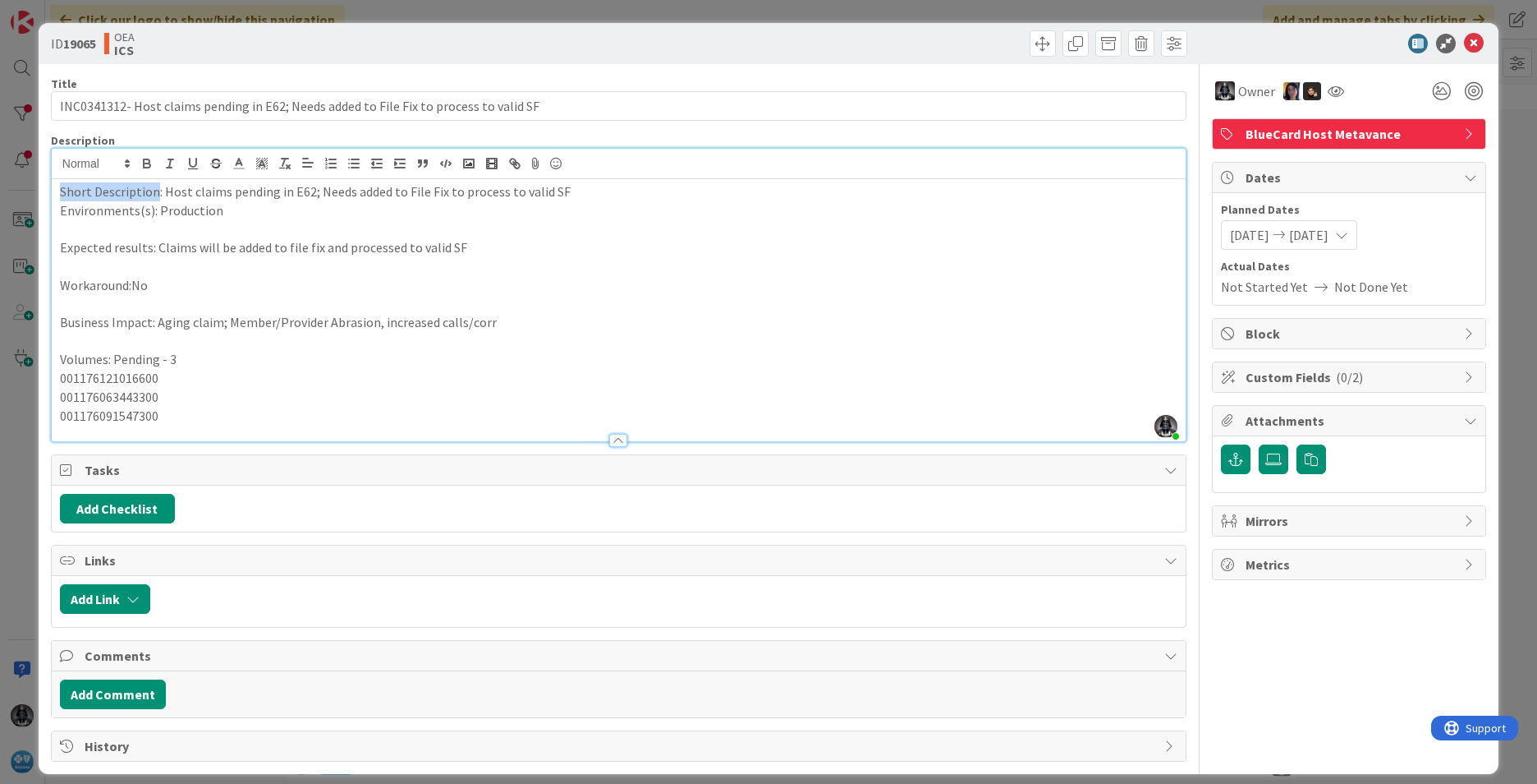
drag, startPoint x: 157, startPoint y: 187, endPoint x: 25, endPoint y: 191, distance: 131.4
click at [25, 191] on div "ID 19065 OEA ICS Title 86 / 128 INC0341312- Host claims pending in E62; Needs a…" at bounding box center [768, 392] width 1537 height 784
click at [144, 158] on icon "button" at bounding box center [147, 163] width 15 height 15
drag, startPoint x: 149, startPoint y: 209, endPoint x: 34, endPoint y: 210, distance: 115.8
click at [34, 210] on div "ID 19065 OEA ICS Title 86 / 128 INC0341312- Host claims pending in E62; Needs a…" at bounding box center [768, 392] width 1537 height 784
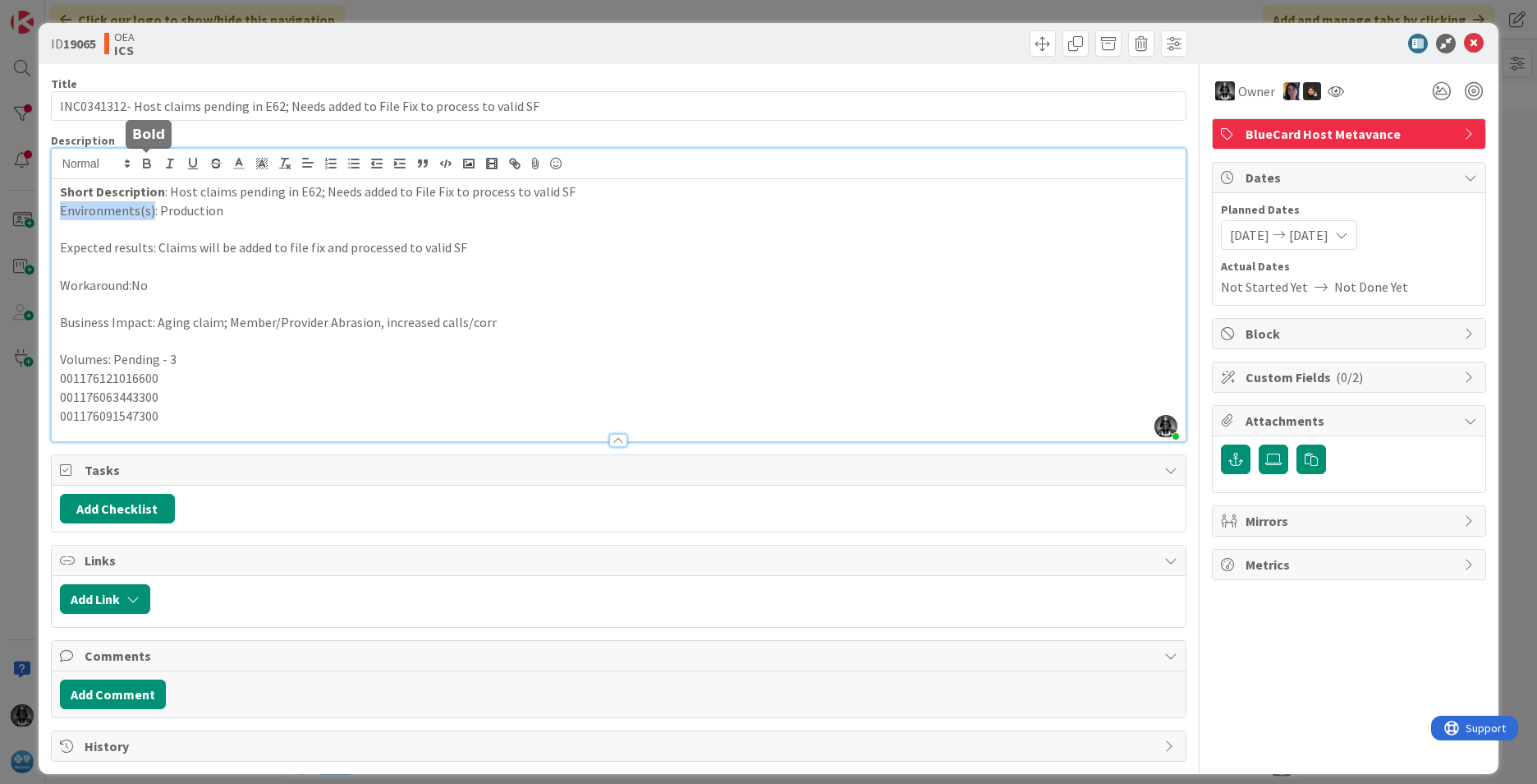
click at [148, 165] on icon "button" at bounding box center [147, 163] width 15 height 15
drag, startPoint x: 150, startPoint y: 246, endPoint x: 29, endPoint y: 241, distance: 121.6
click at [29, 241] on div "ID 19065 OEA ICS Title 86 / 128 INC0341312- Host claims pending in E62; Needs a…" at bounding box center [768, 392] width 1537 height 784
click at [144, 160] on icon "button" at bounding box center [147, 161] width 6 height 4
drag, startPoint x: 128, startPoint y: 282, endPoint x: 17, endPoint y: 268, distance: 111.7
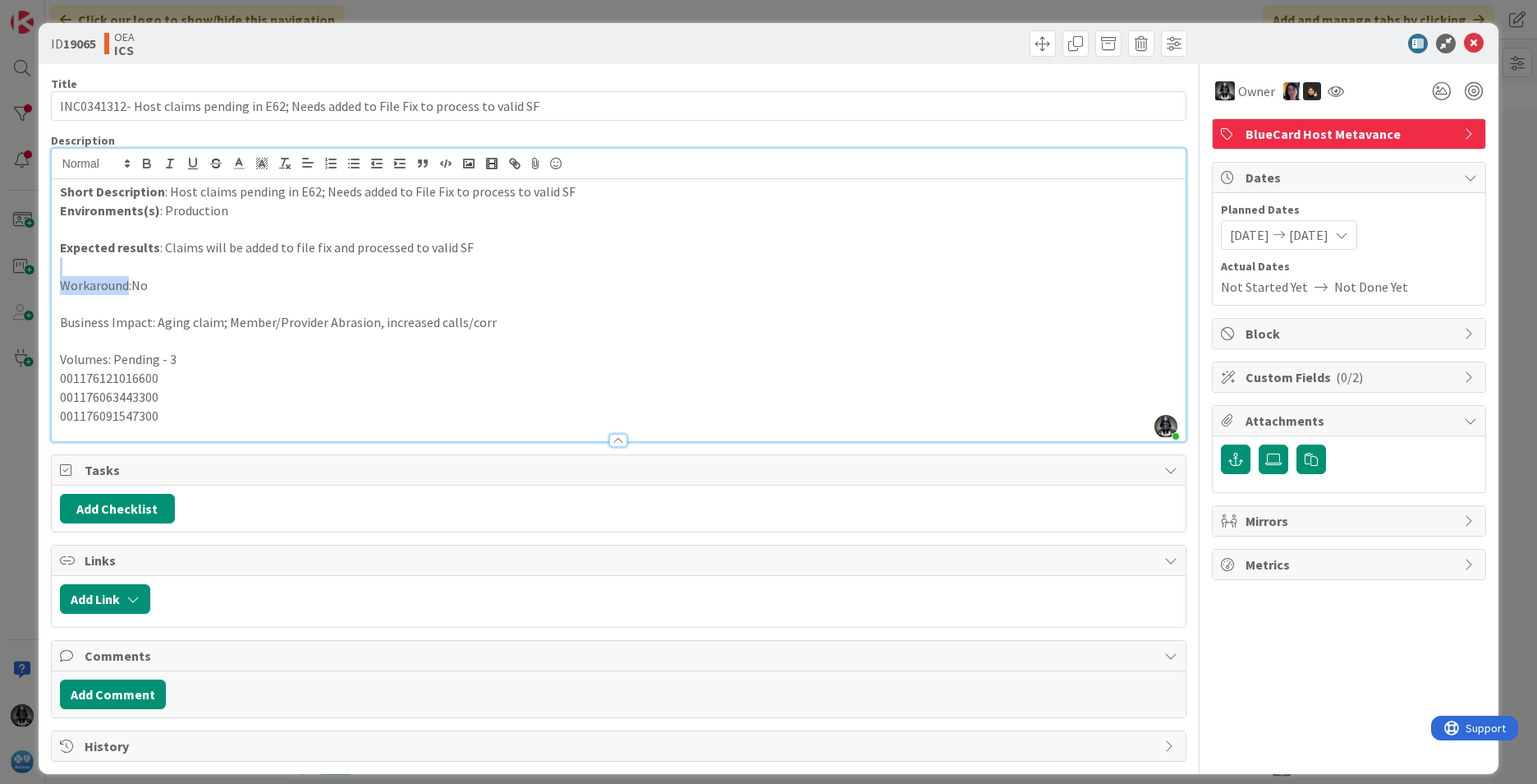
click at [18, 269] on div "ID 19065 OEA ICS Title 86 / 128 INC0341312- Host claims pending in E62; Needs a…" at bounding box center [768, 392] width 1537 height 784
click at [144, 164] on icon "button" at bounding box center [147, 165] width 7 height 4
drag, startPoint x: 150, startPoint y: 322, endPoint x: 44, endPoint y: 321, distance: 105.9
click at [46, 324] on div "ID 19065 OEA ICS Title 86 / 128 INC0341312- Host claims pending in E62; Needs a…" at bounding box center [769, 398] width 1460 height 751
click at [145, 165] on icon "button" at bounding box center [147, 163] width 15 height 15
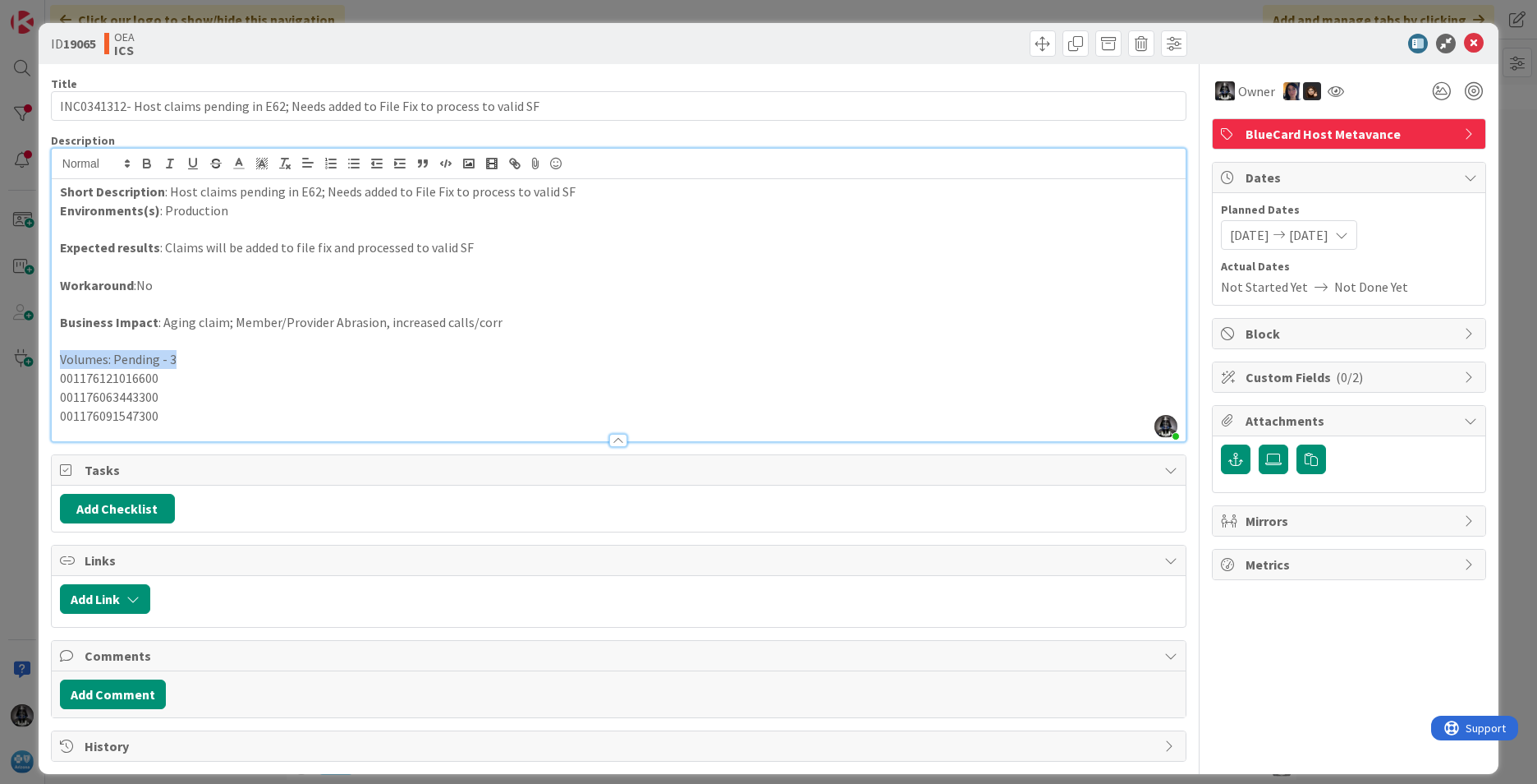
drag, startPoint x: 168, startPoint y: 361, endPoint x: 37, endPoint y: 359, distance: 131.4
click at [37, 359] on div "ID 19065 OEA ICS Title 86 / 128 INC0341312- Host claims pending in E62; Needs a…" at bounding box center [768, 392] width 1537 height 784
drag, startPoint x: 145, startPoint y: 159, endPoint x: 159, endPoint y: 190, distance: 33.1
click at [145, 160] on icon "button" at bounding box center [147, 161] width 6 height 4
click at [328, 393] on p "001176063443300" at bounding box center [619, 397] width 1118 height 19
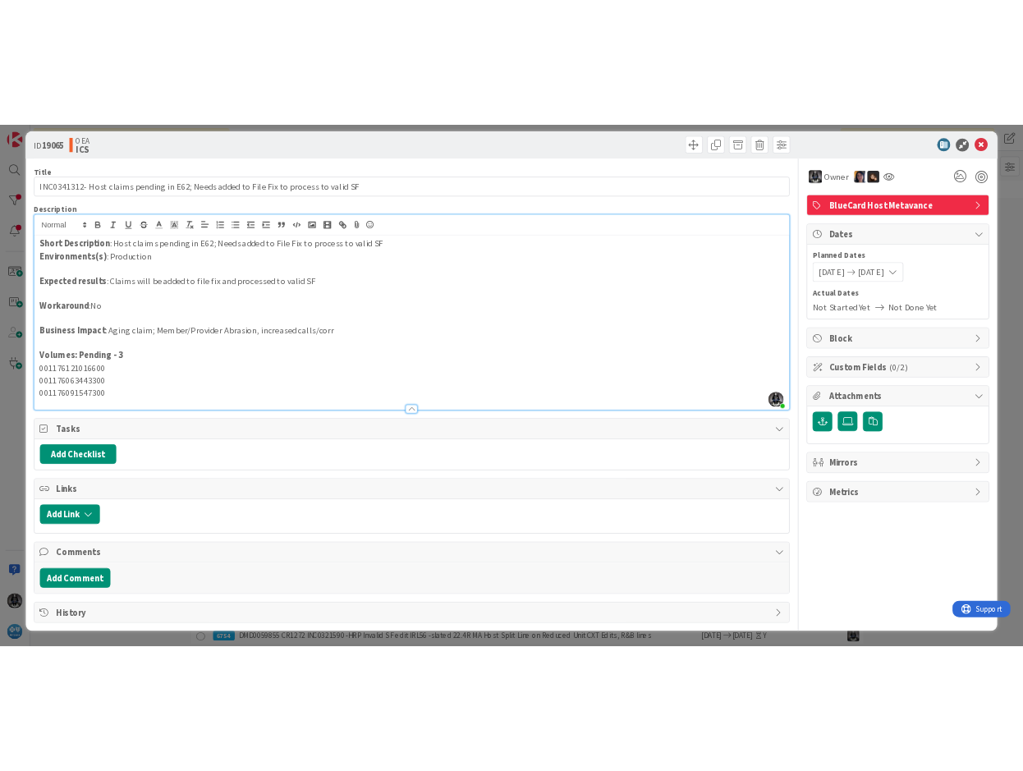
scroll to position [0, 0]
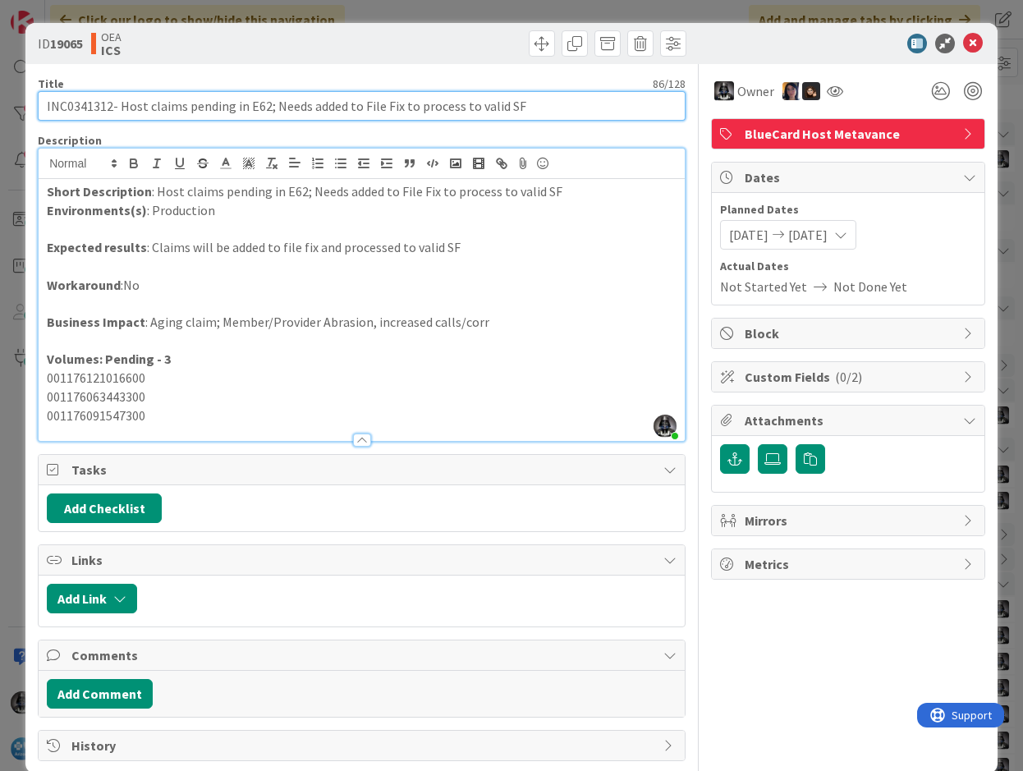
click at [68, 108] on input "INC0341312- Host claims pending in E62; Needs added to File Fix to process to v…" at bounding box center [362, 106] width 648 height 30
drag, startPoint x: 121, startPoint y: 105, endPoint x: 533, endPoint y: 130, distance: 413.0
click at [533, 130] on div "Title 86 / 128 INC0341312- Host claims pending in E62; Needs added to File Fix …" at bounding box center [362, 412] width 648 height 697
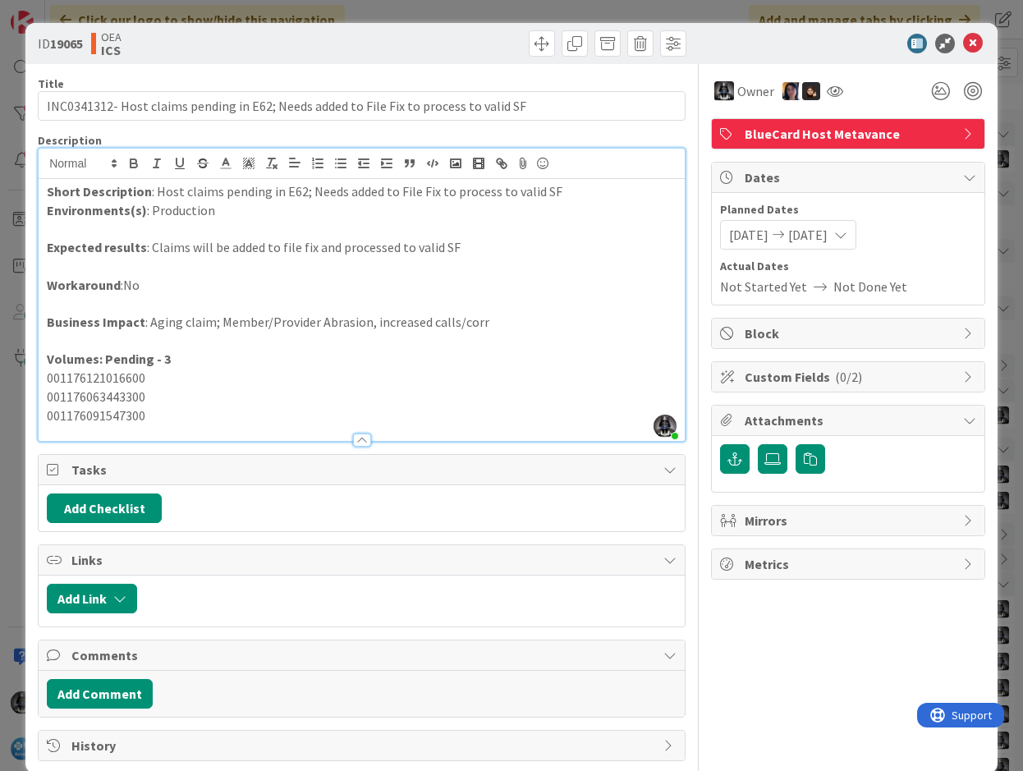
click at [43, 381] on div "Short Description : Host claims pending in E62; Needs added to File Fix to proc…" at bounding box center [362, 310] width 646 height 262
drag, startPoint x: 47, startPoint y: 375, endPoint x: 155, endPoint y: 420, distance: 117.1
click at [155, 420] on div "Short Description : Host claims pending in E62; Needs added to File Fix to proc…" at bounding box center [362, 310] width 646 height 262
copy div "001176121016600 001176063443300 001176091547300"
click at [160, 423] on p "001176091547300" at bounding box center [362, 416] width 630 height 19
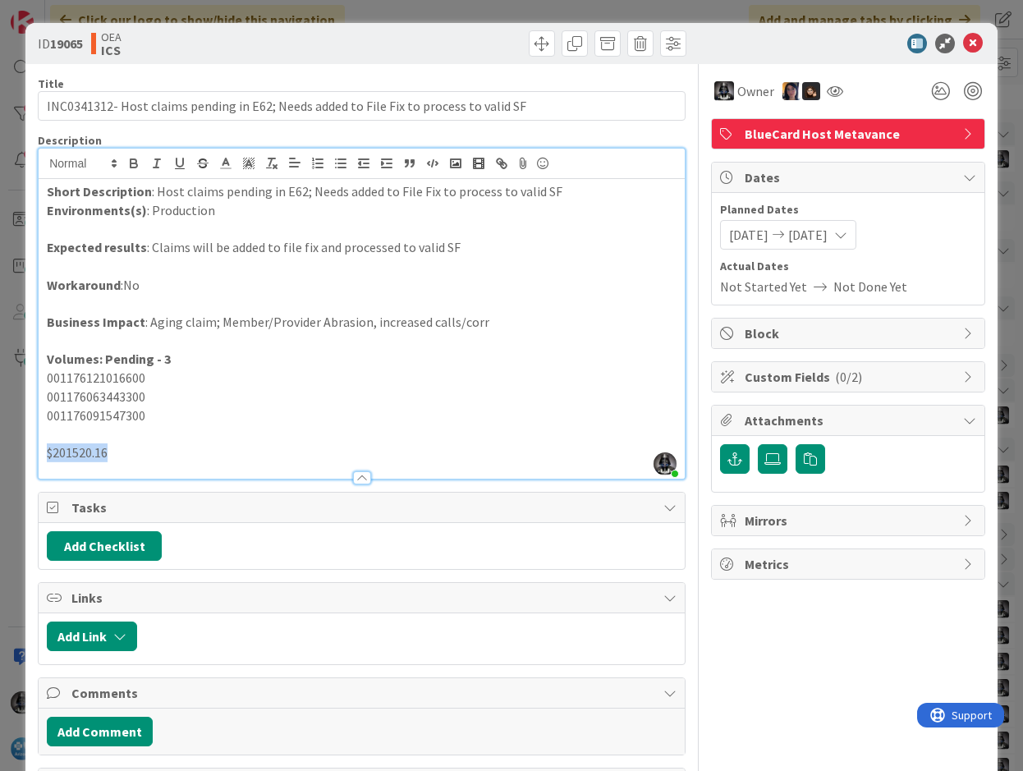
drag, startPoint x: 45, startPoint y: 453, endPoint x: 119, endPoint y: 448, distance: 74.0
click at [119, 448] on div "Short Description : Host claims pending in E62; Needs added to File Fix to proc…" at bounding box center [362, 329] width 646 height 300
copy p "$201520.16"
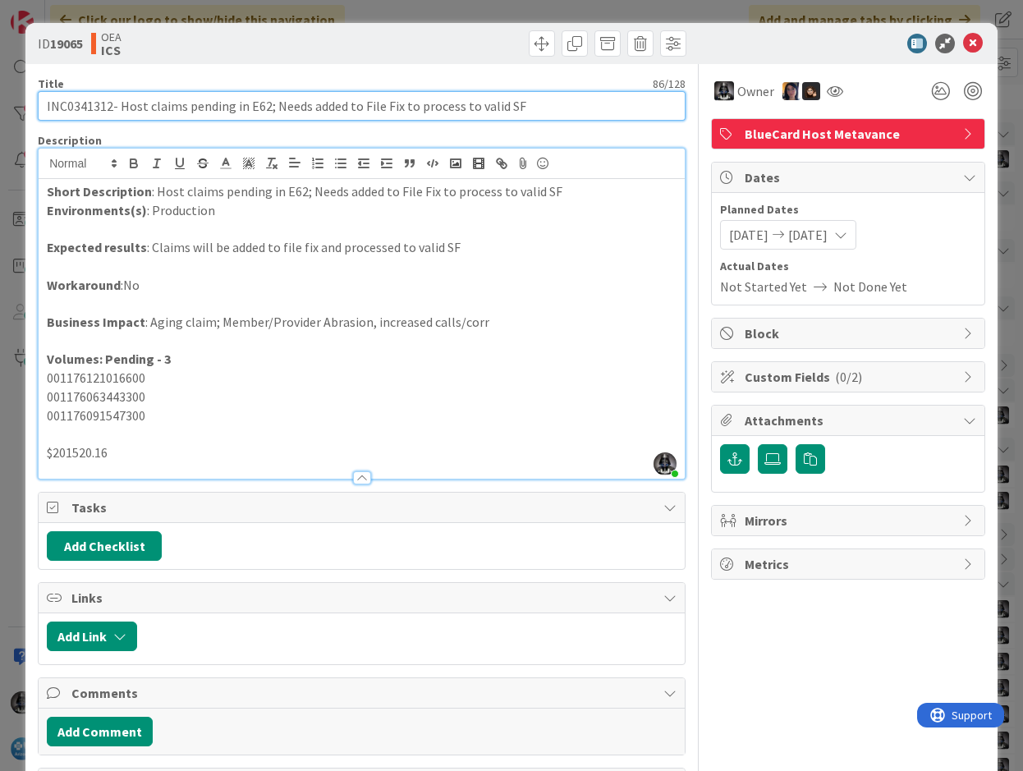
click at [85, 109] on input "INC0341312- Host claims pending in E62; Needs added to File Fix to process to v…" at bounding box center [362, 106] width 648 height 30
